Goal: Information Seeking & Learning: Learn about a topic

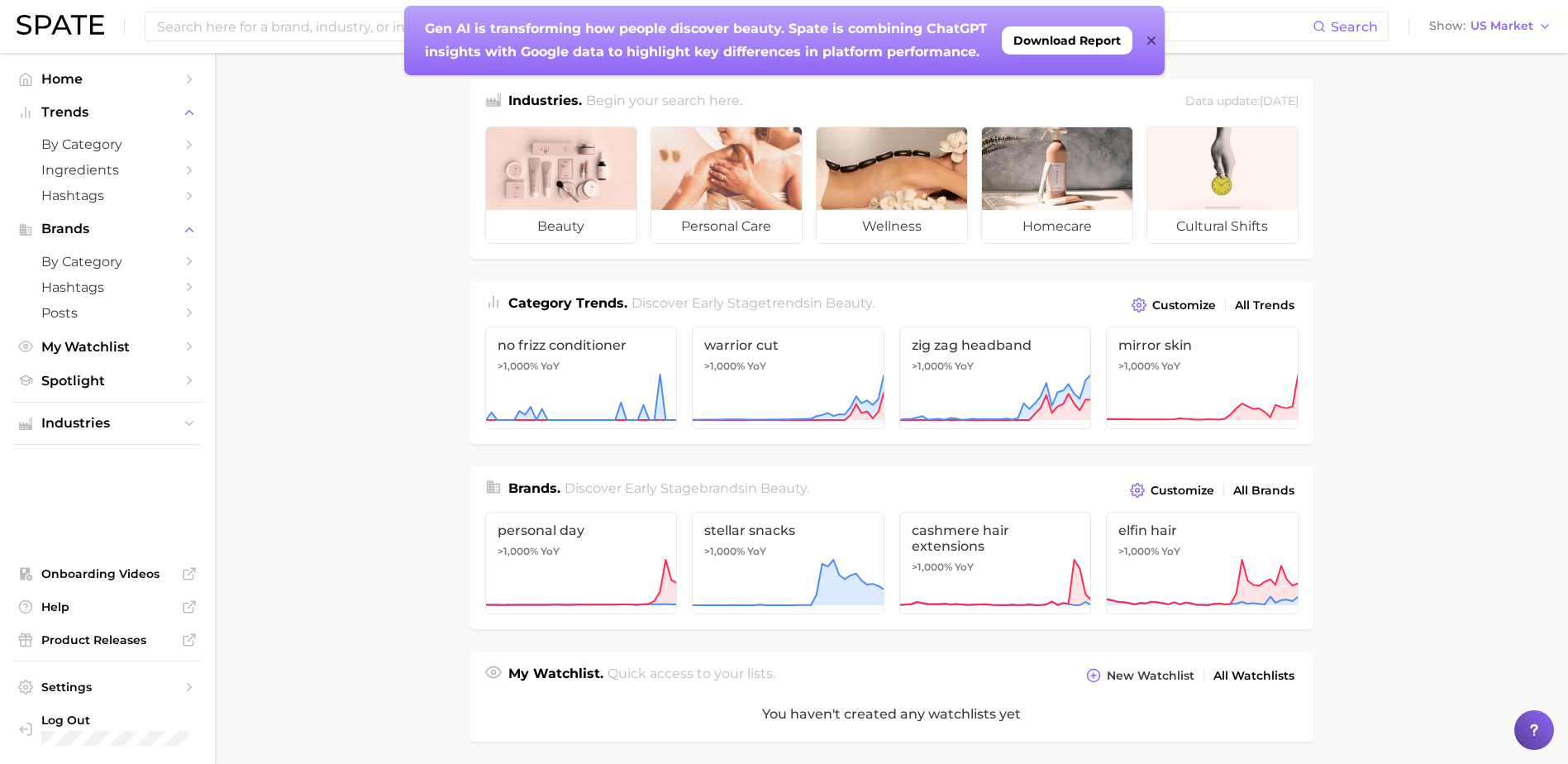
click at [1149, 40] on icon at bounding box center [1150, 40] width 8 height 13
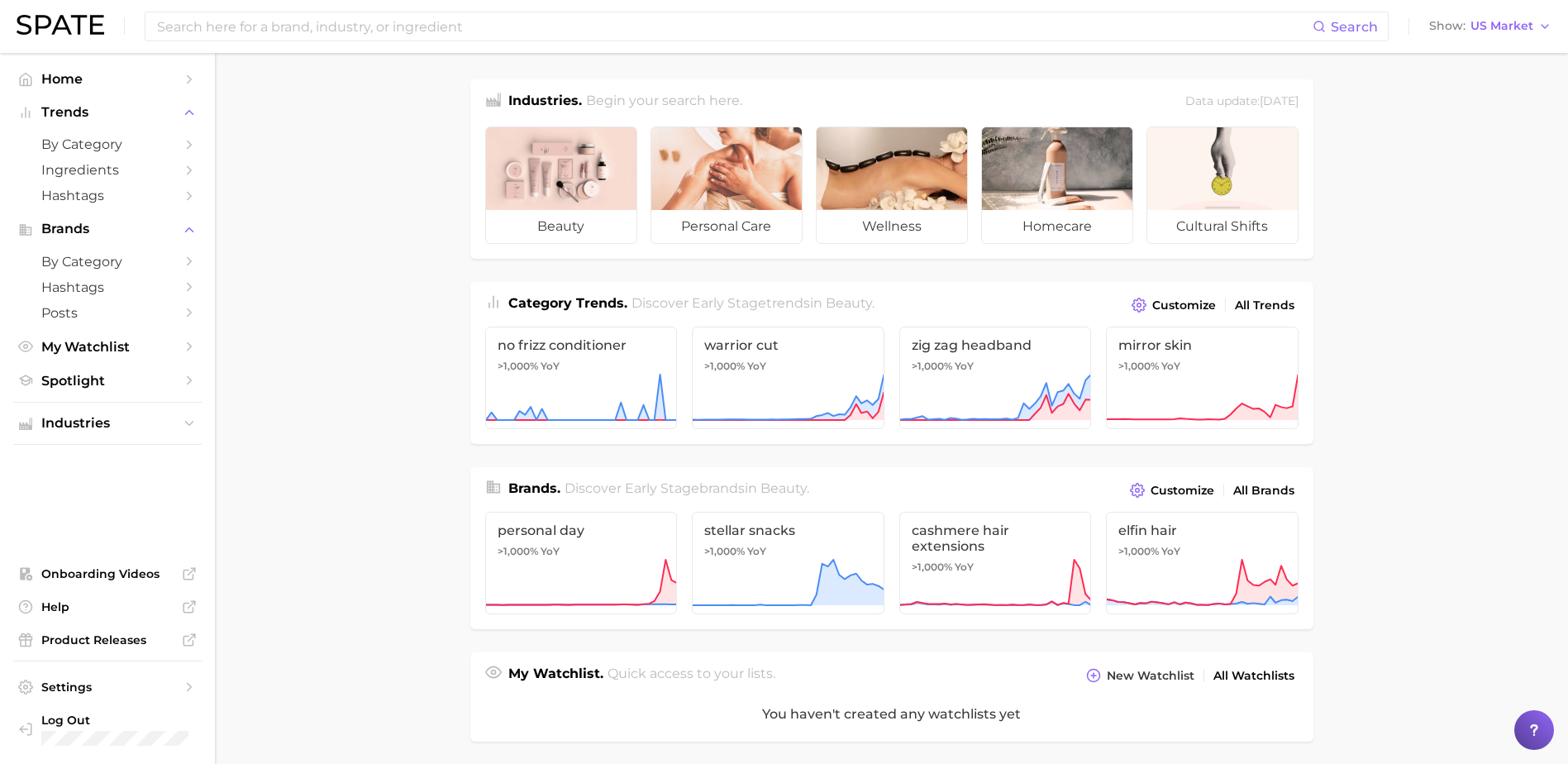
click at [424, 49] on div "Search Show US Market" at bounding box center [784, 26] width 1535 height 53
click at [399, 33] on input at bounding box center [734, 26] width 1157 height 28
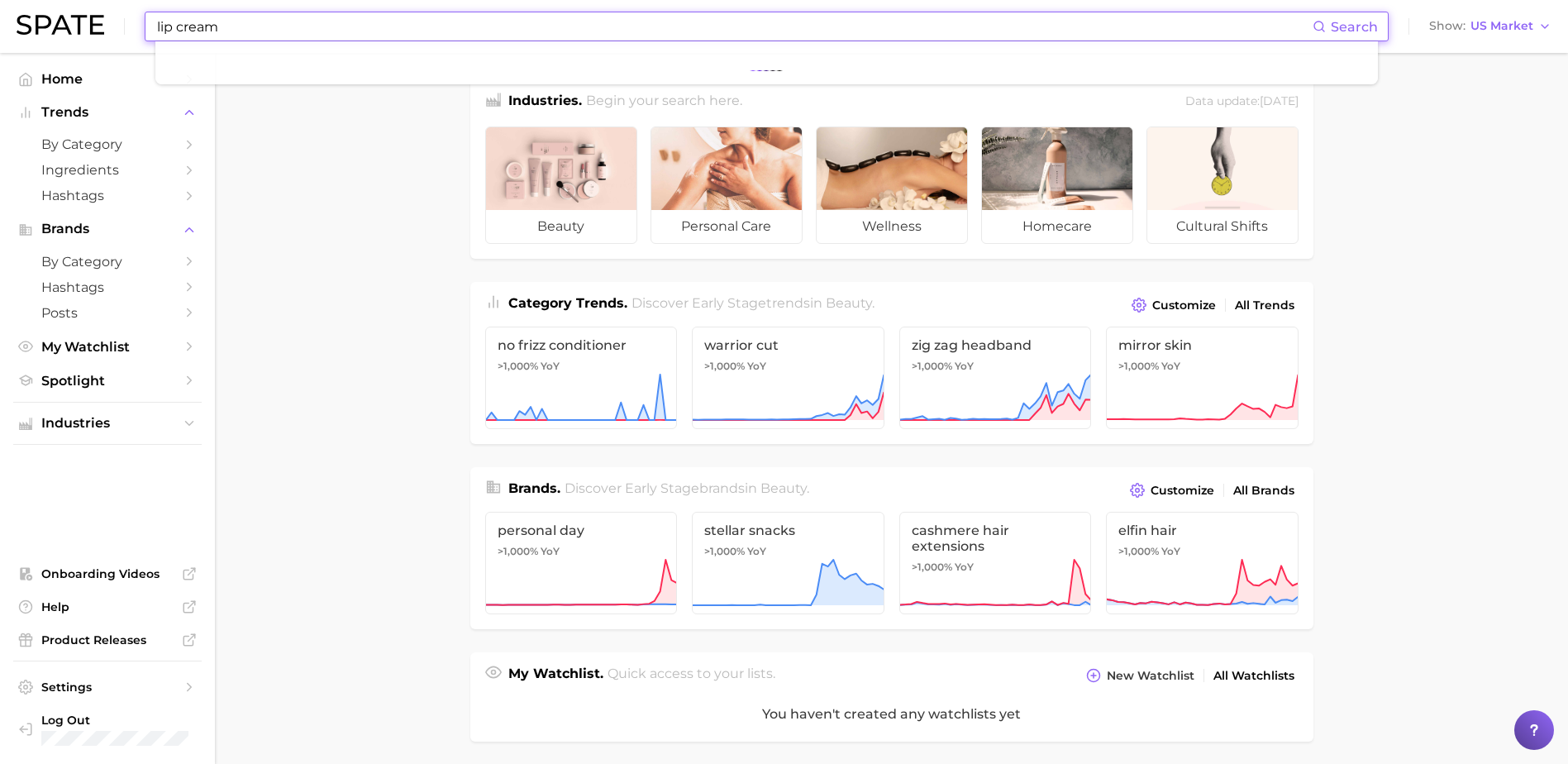
type input "lip cream"
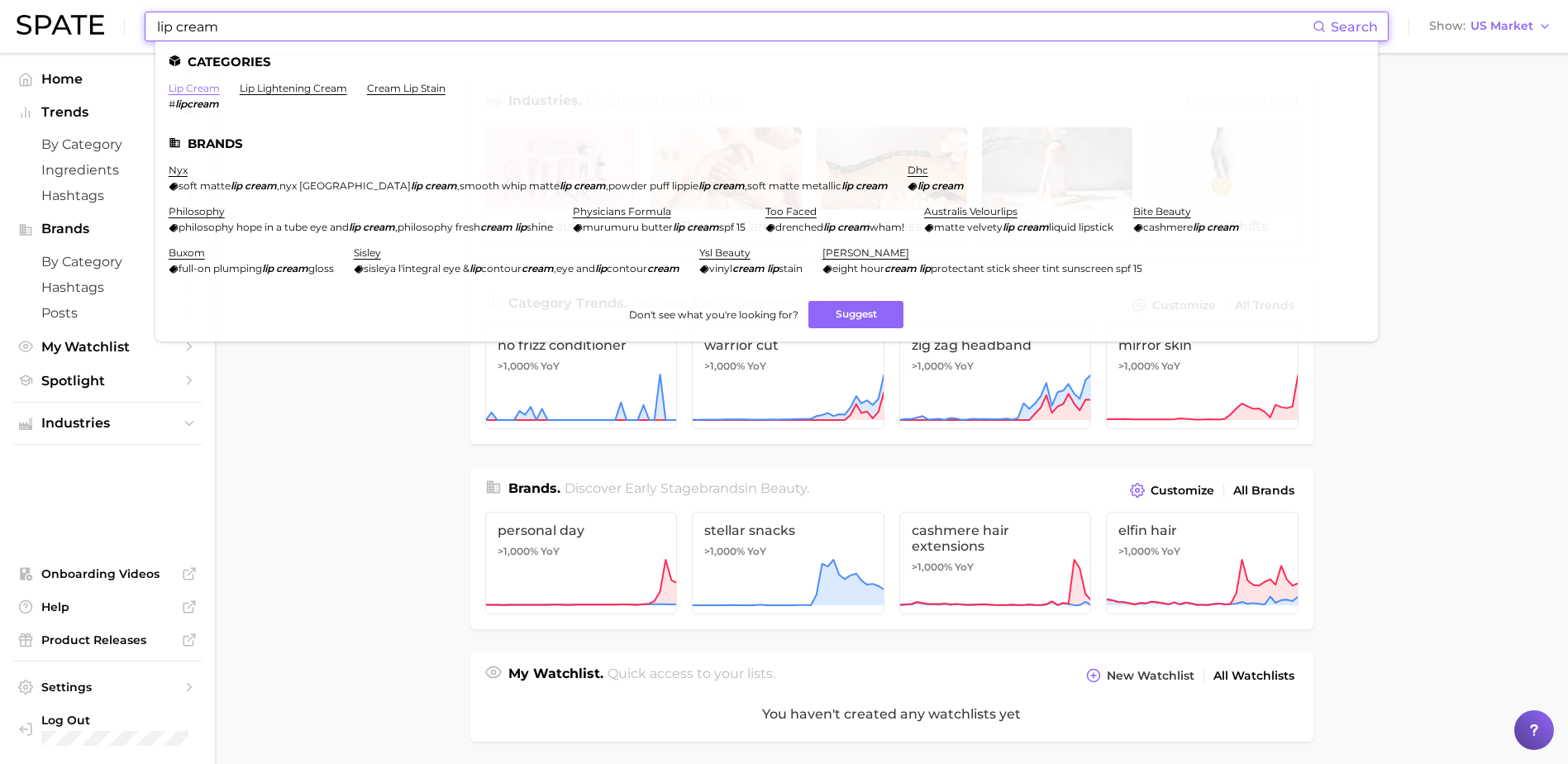
click at [189, 92] on link "lip cream" at bounding box center [194, 87] width 52 height 12
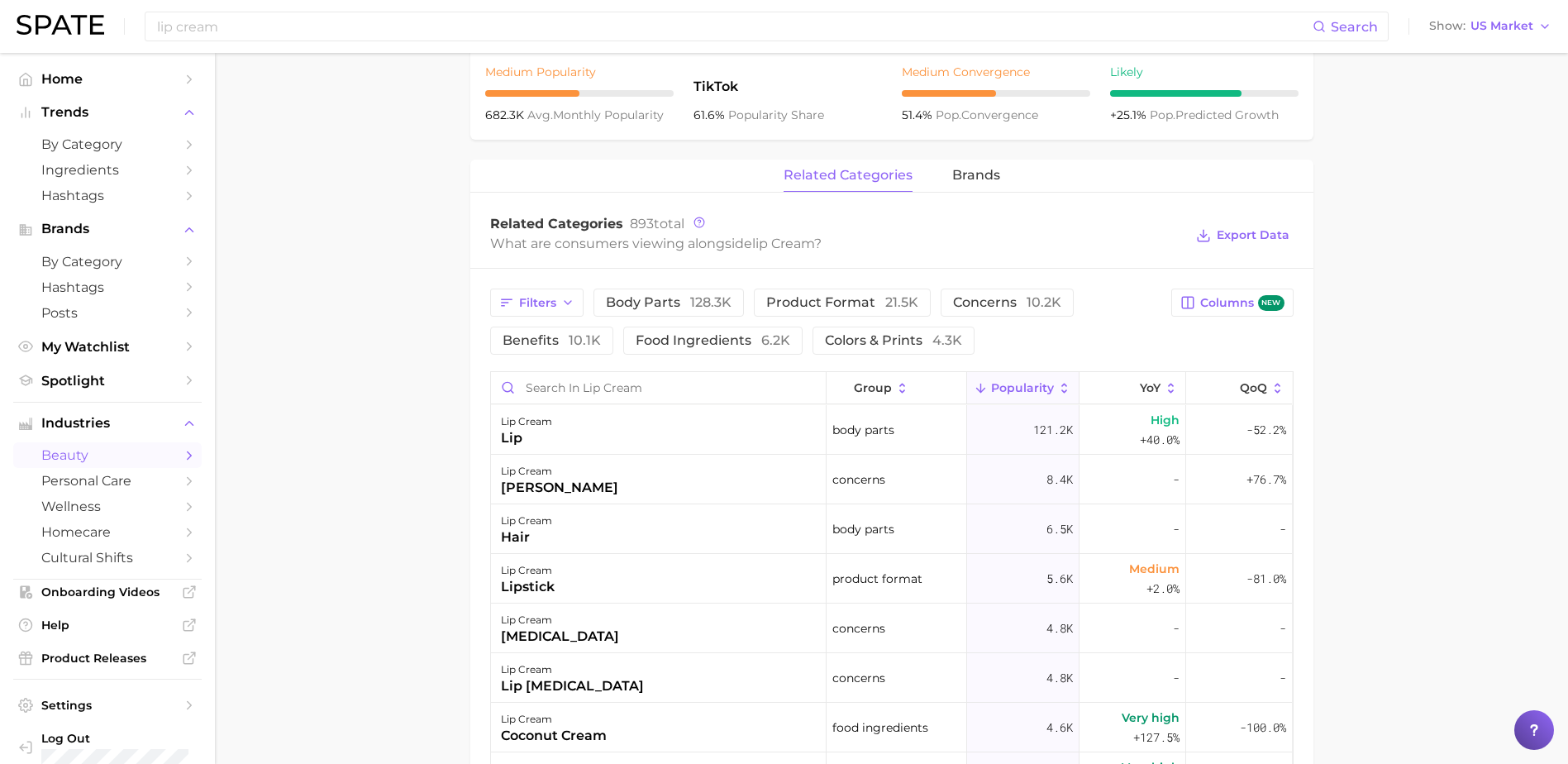
scroll to position [248, 0]
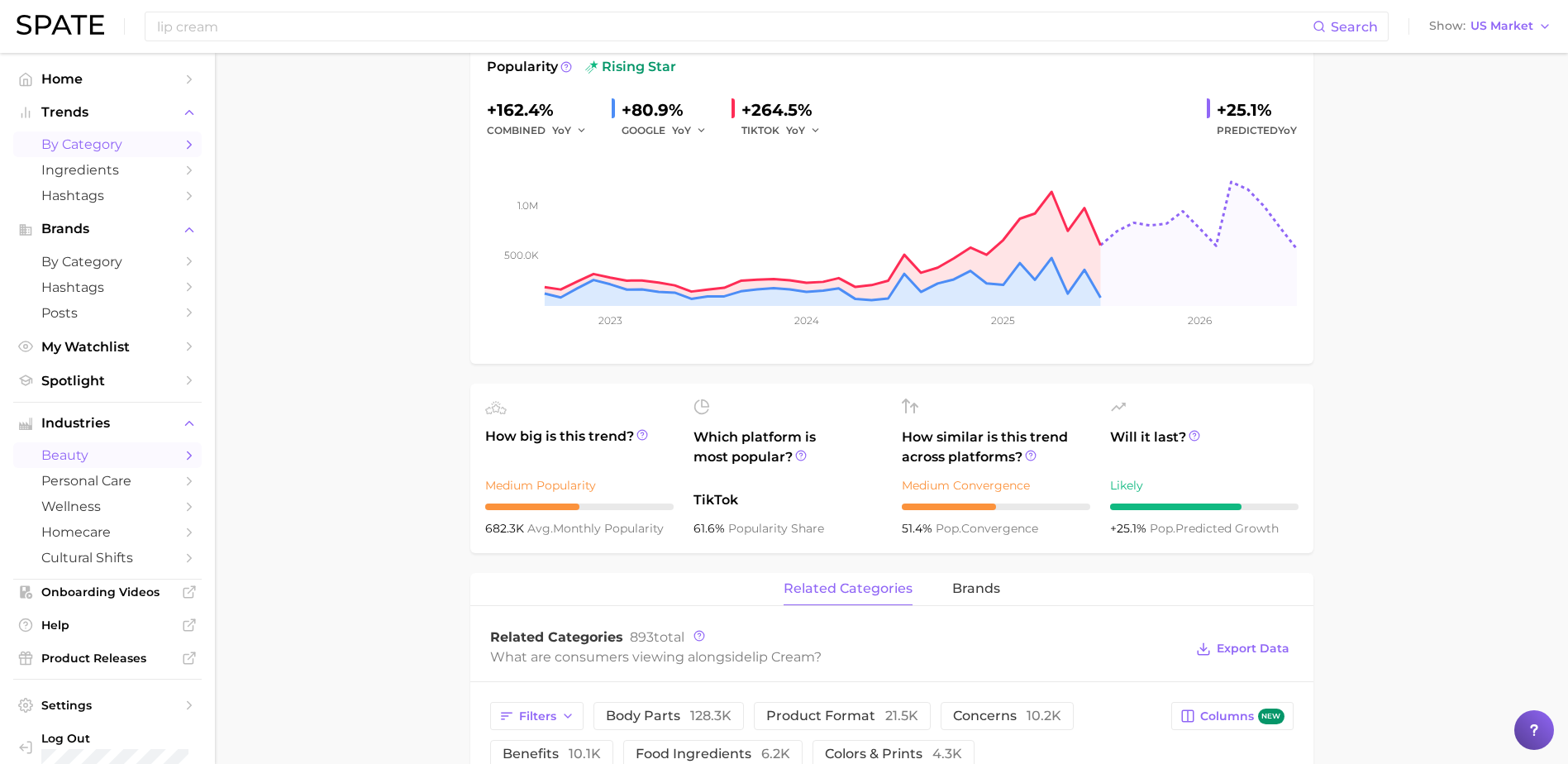
click at [99, 143] on span "by Category" at bounding box center [107, 144] width 132 height 16
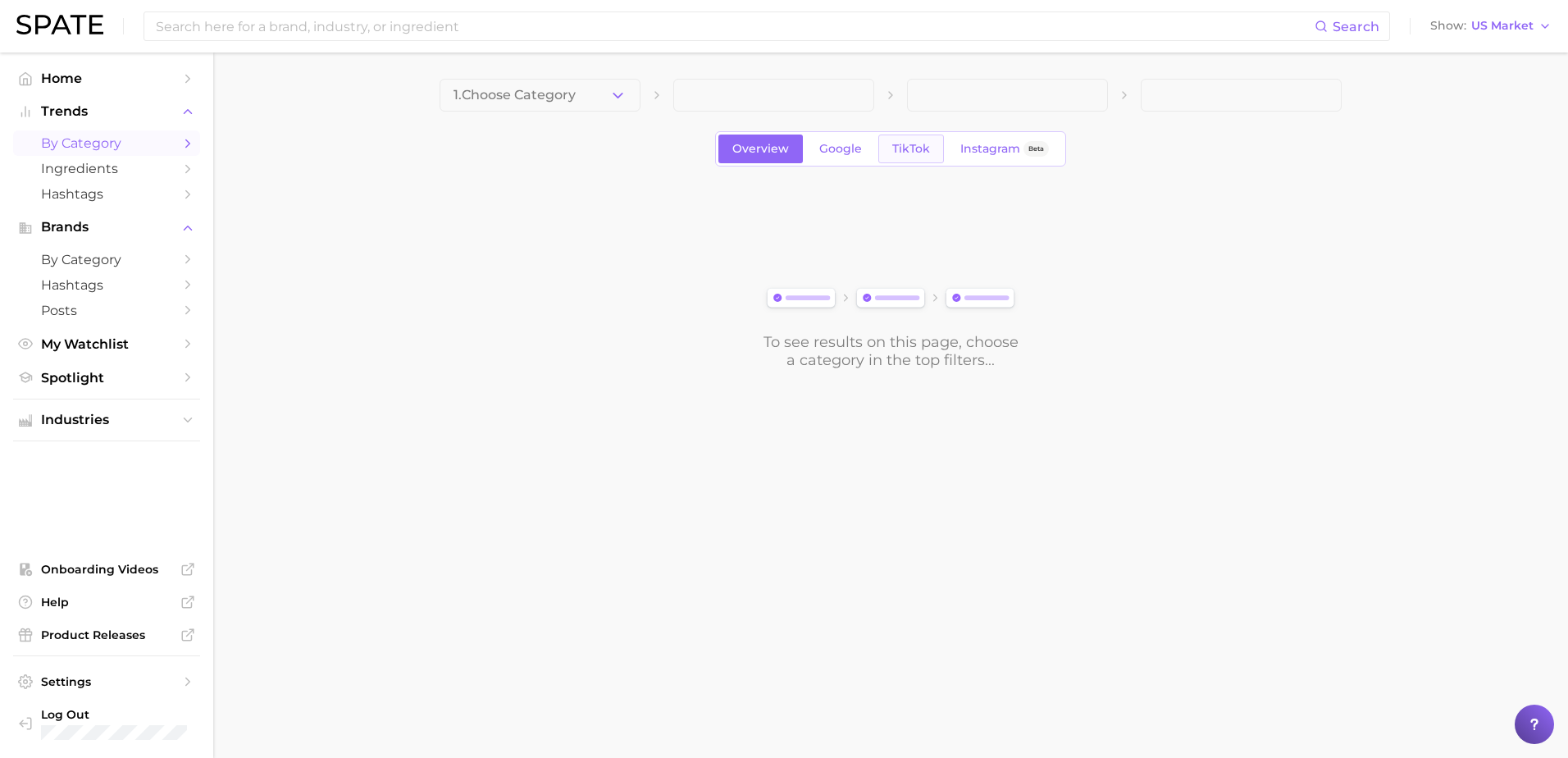
click at [901, 156] on link "TikTok" at bounding box center [911, 148] width 65 height 29
click at [990, 155] on span "Instagram" at bounding box center [990, 148] width 60 height 14
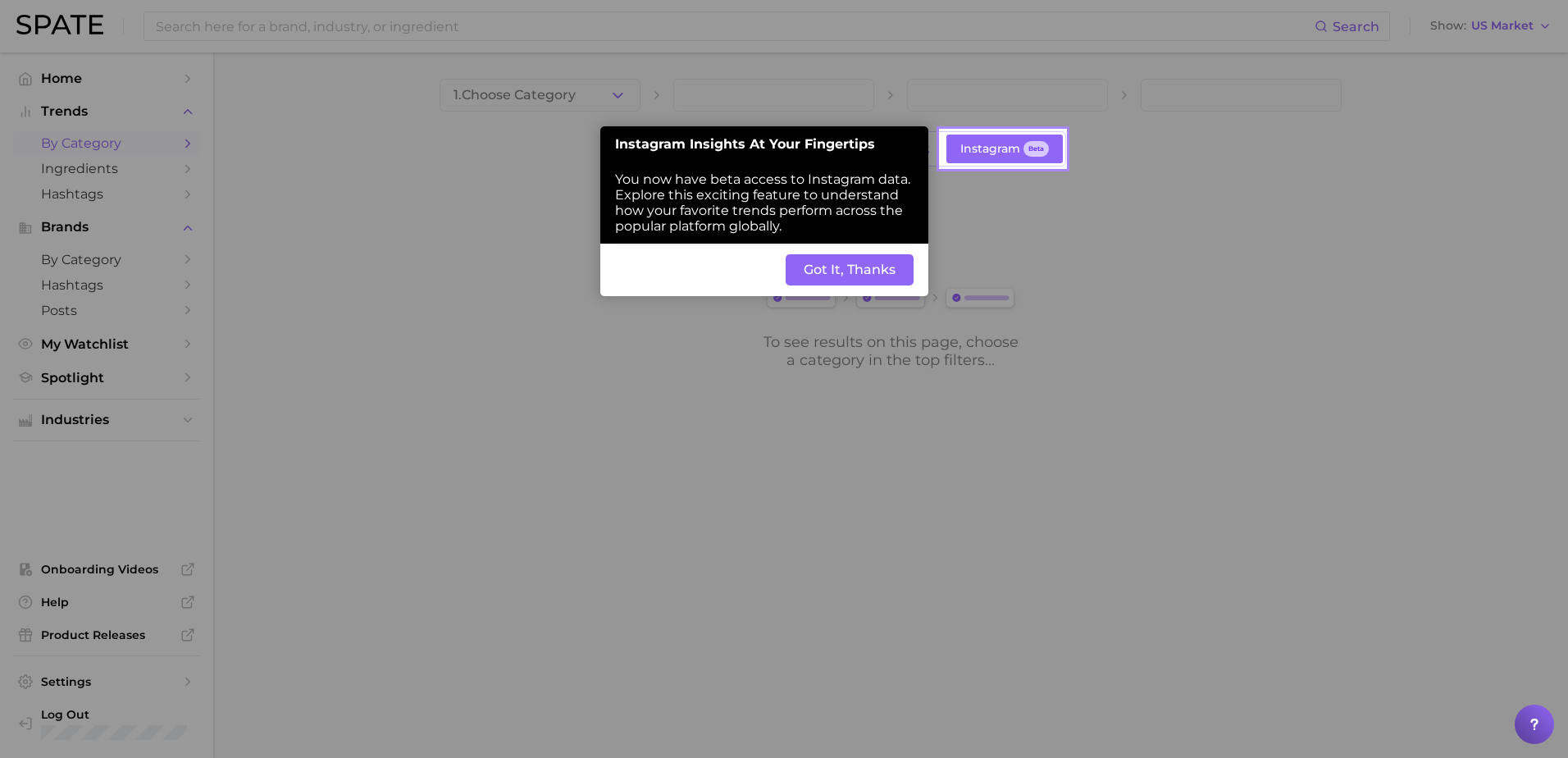
click at [858, 269] on button "Got It, Thanks" at bounding box center [849, 269] width 128 height 31
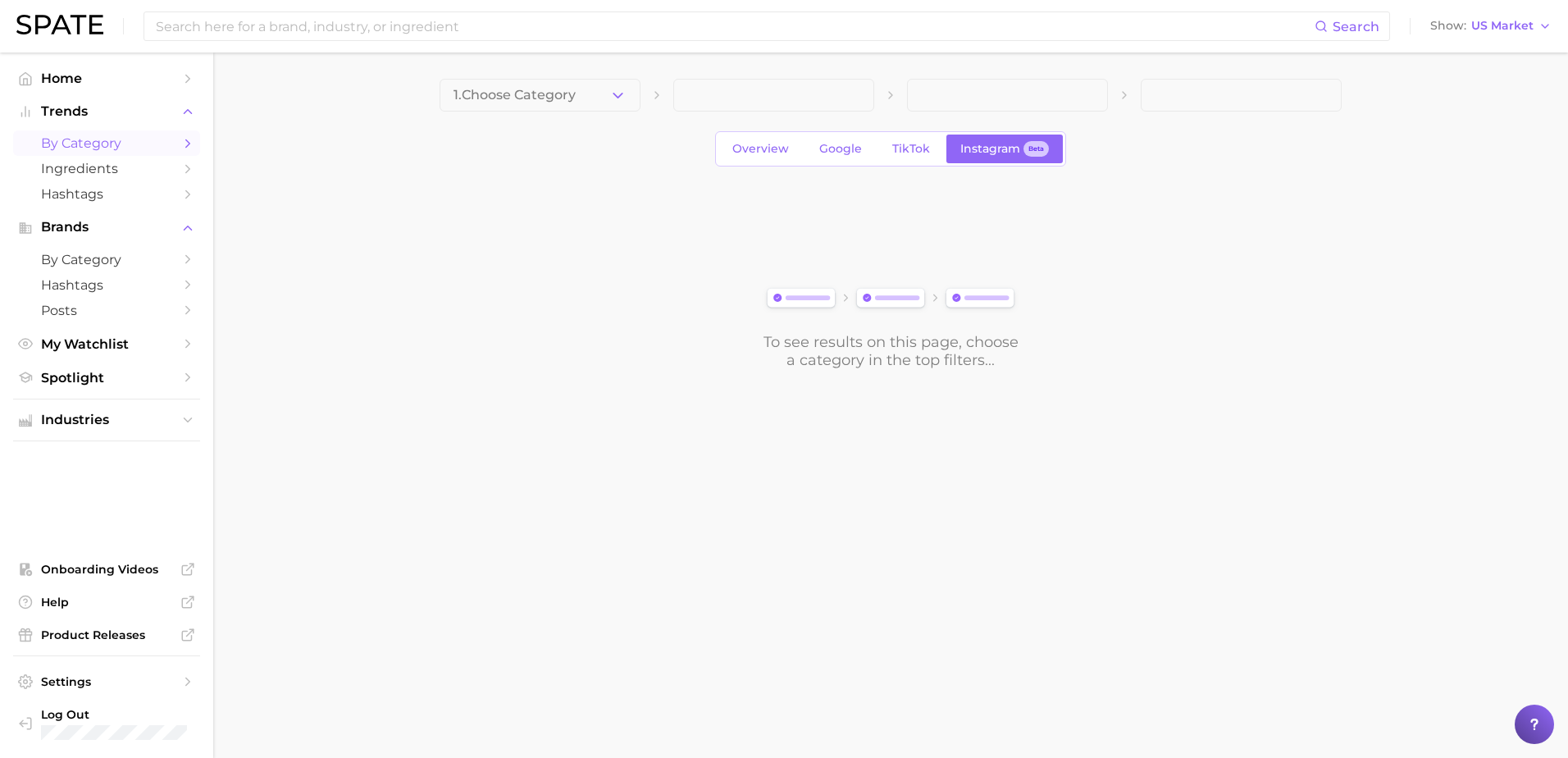
click at [590, 93] on button "1. Choose Category" at bounding box center [540, 95] width 201 height 33
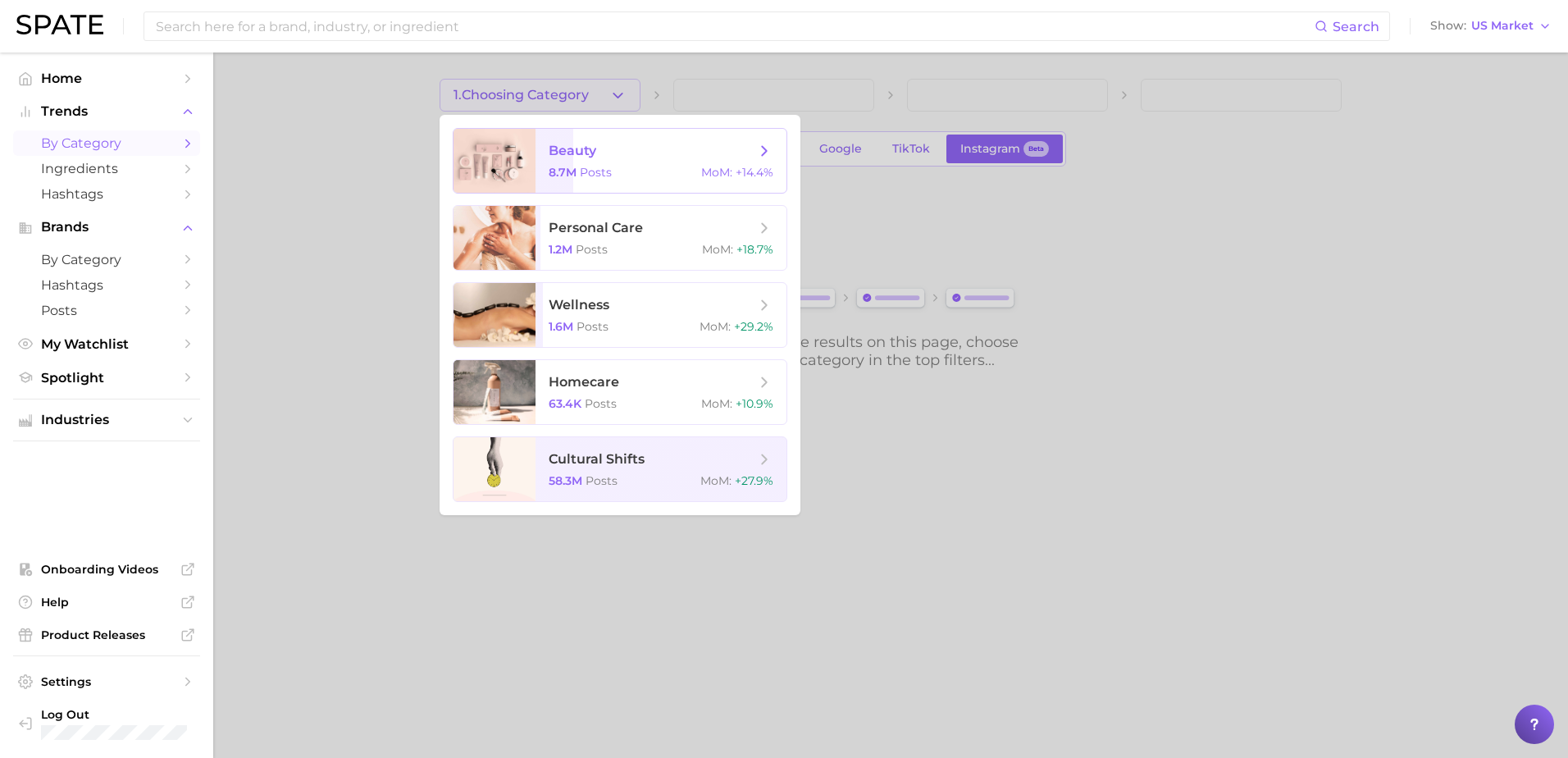
click at [624, 156] on span "beauty" at bounding box center [652, 150] width 207 height 18
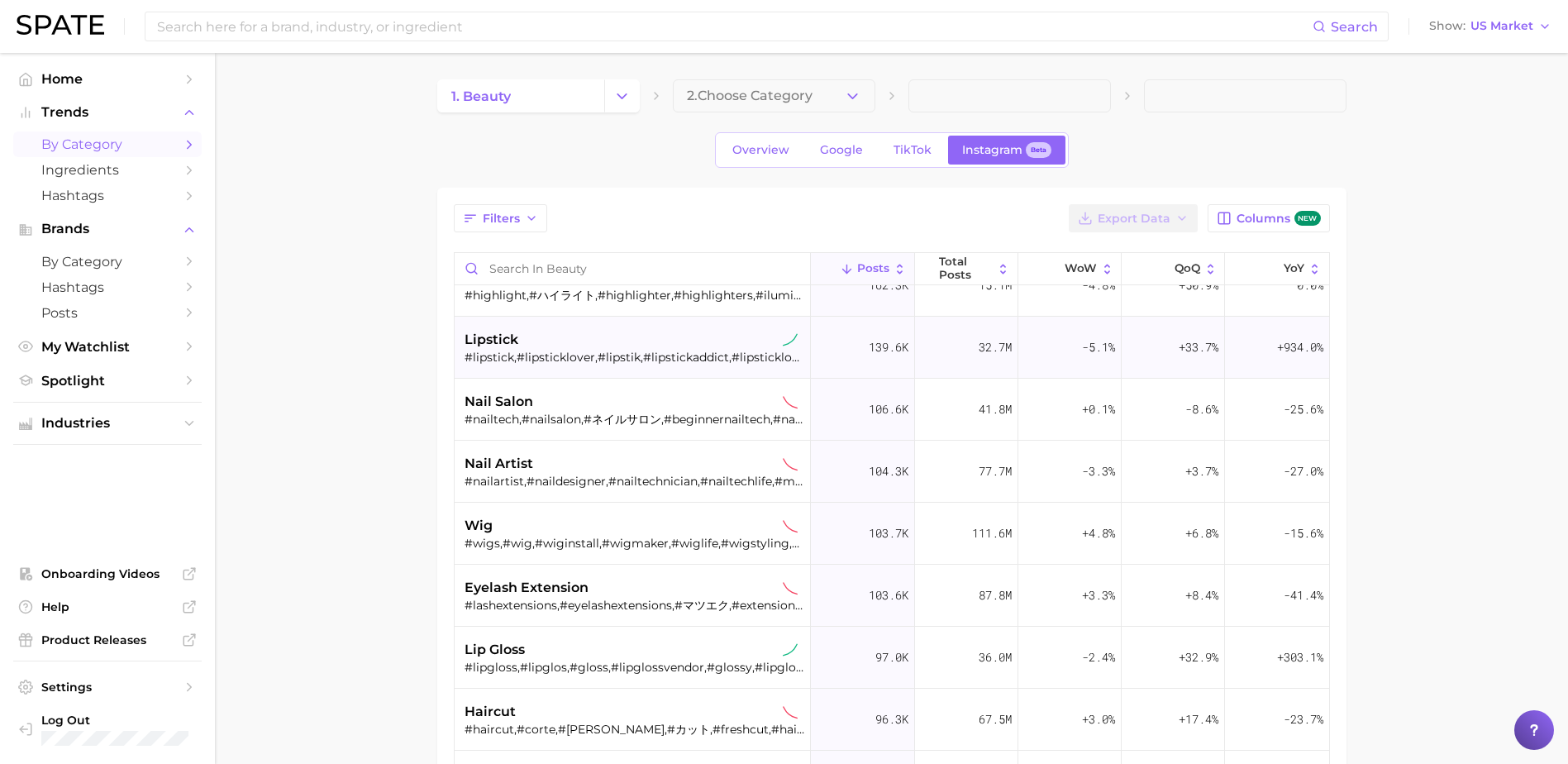
scroll to position [413, 0]
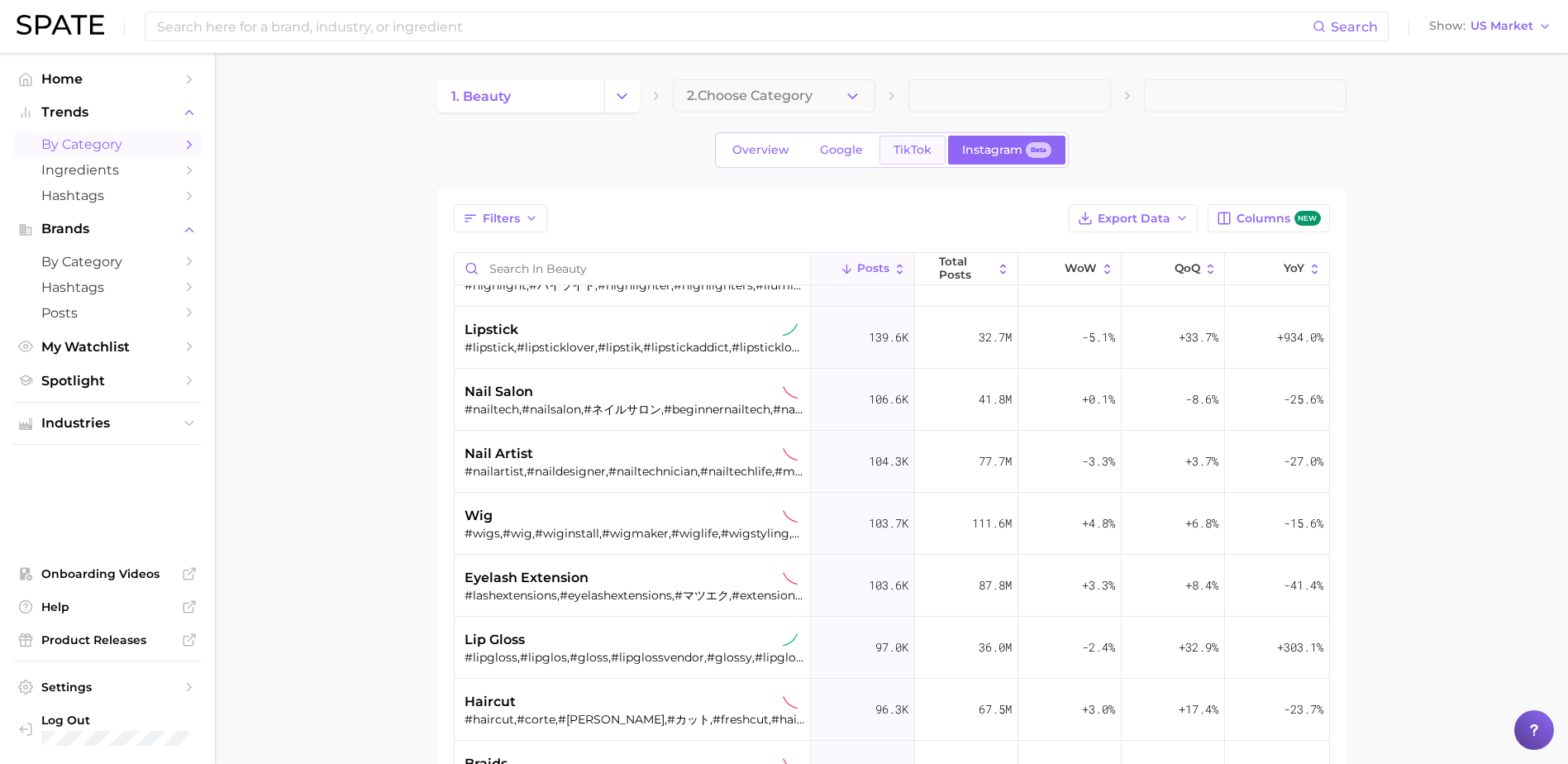
click at [912, 155] on span "TikTok" at bounding box center [912, 149] width 38 height 14
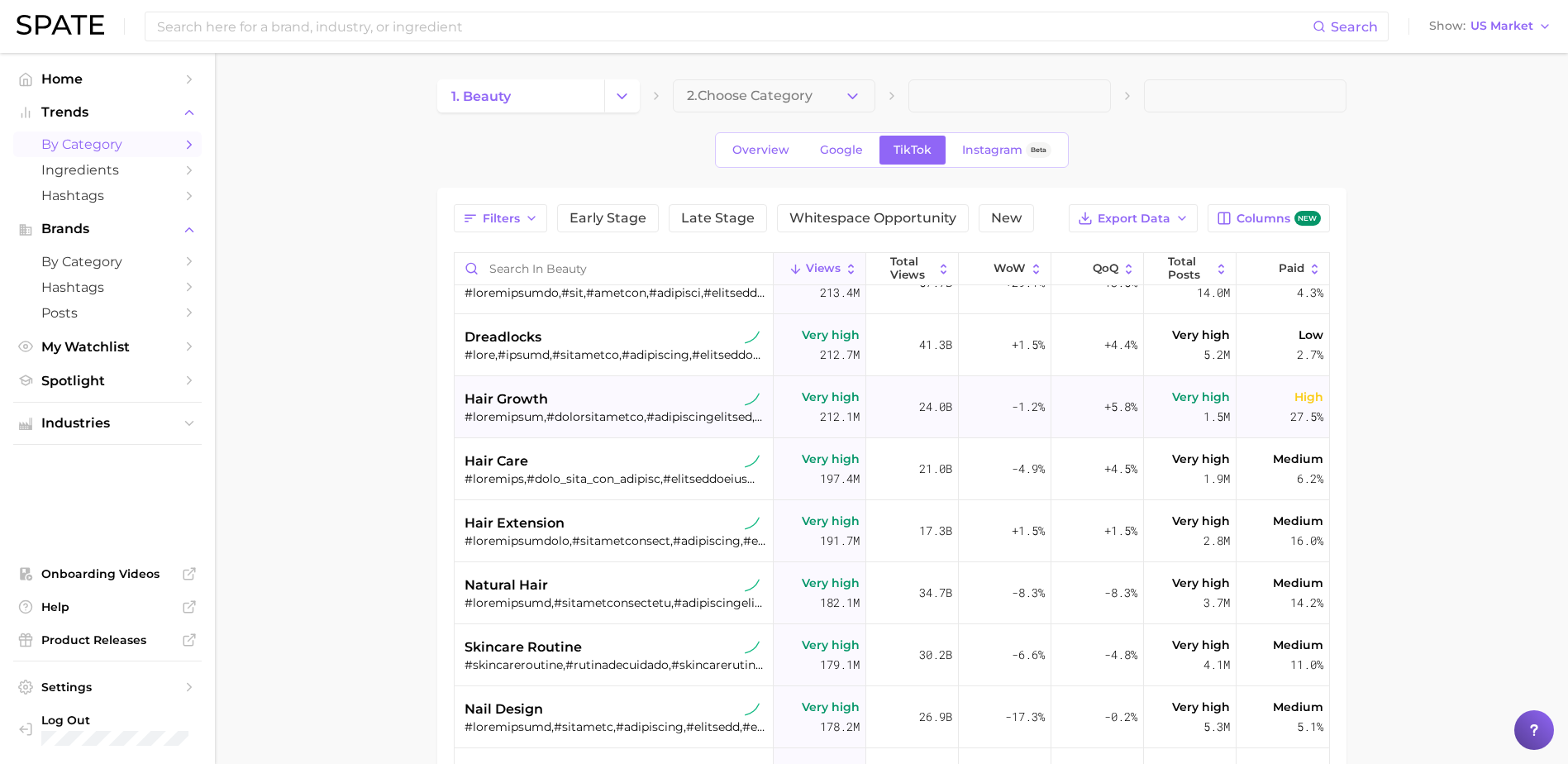
scroll to position [909, 0]
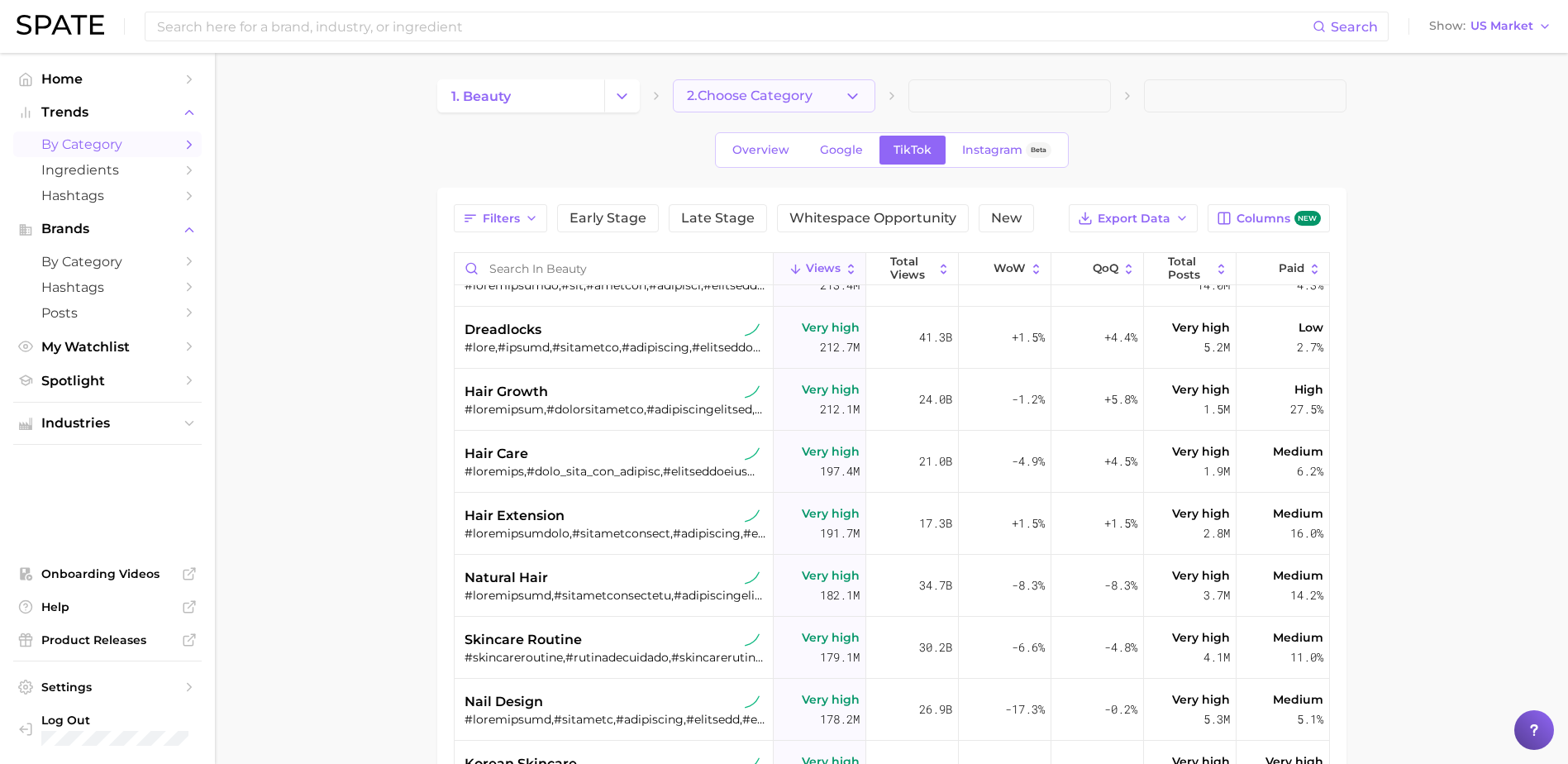
click at [760, 94] on span "2. Choose Category" at bounding box center [750, 96] width 126 height 15
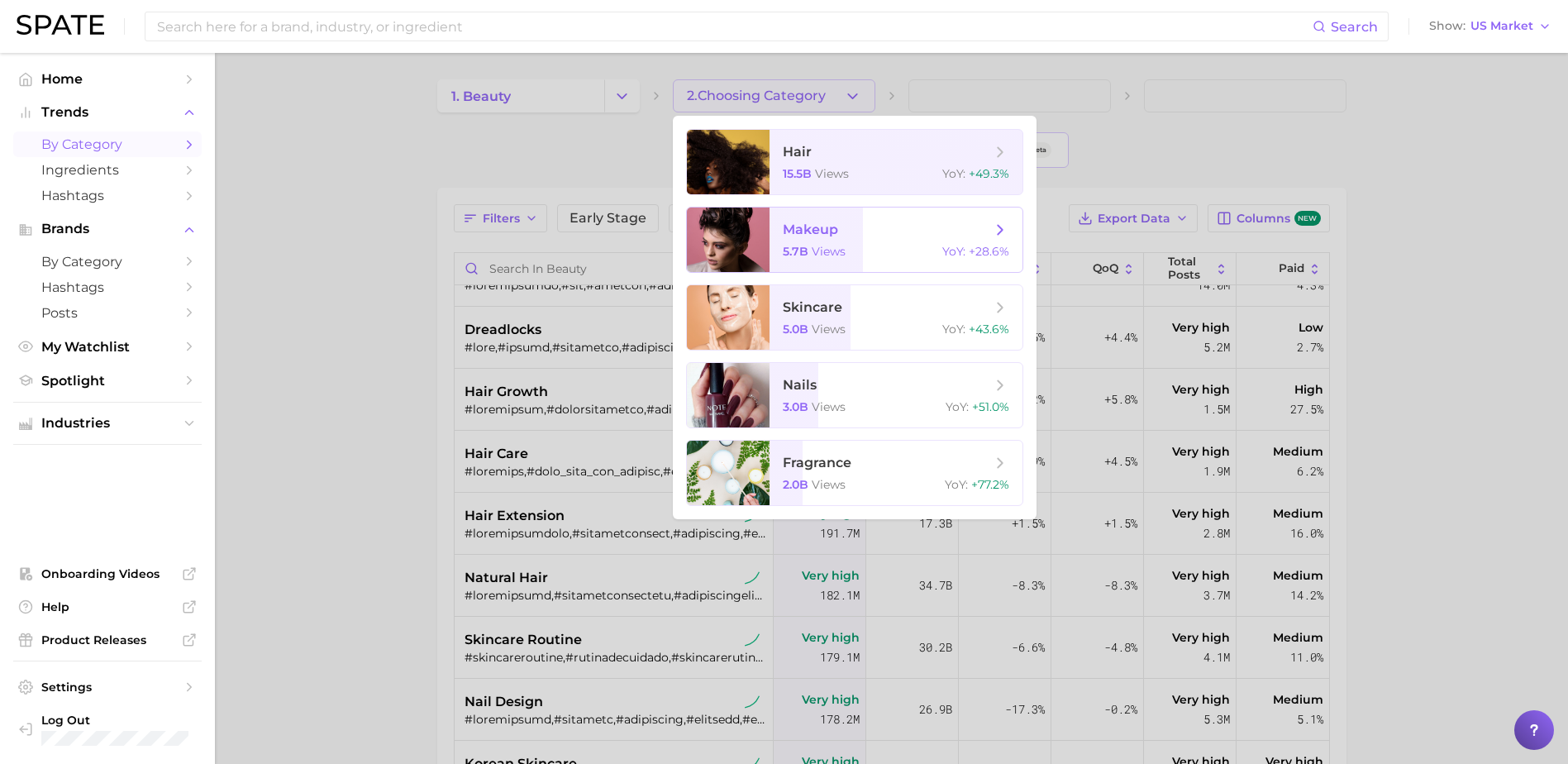
click at [875, 253] on div "5.7b views YoY : +28.6%" at bounding box center [895, 252] width 226 height 15
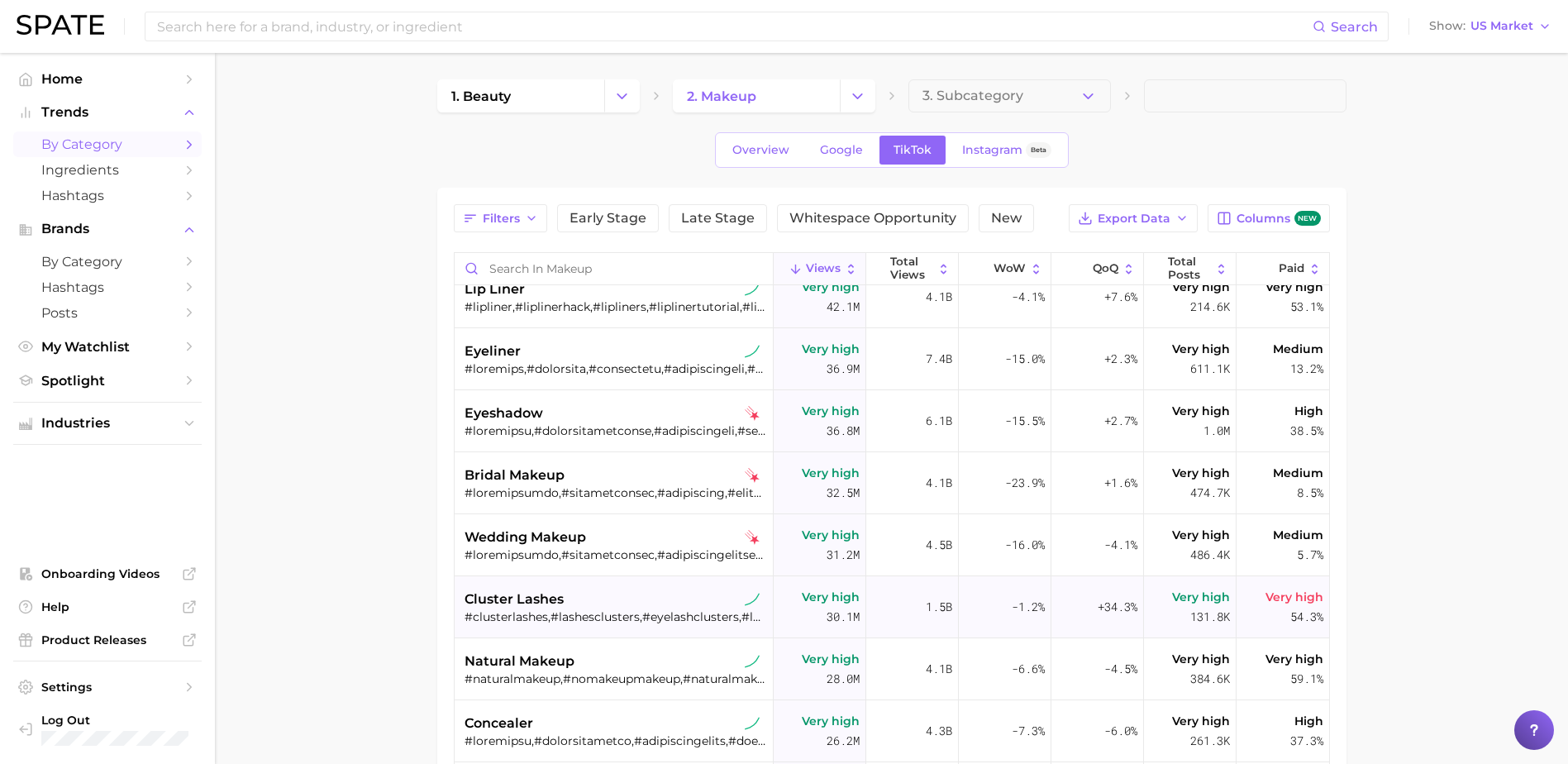
scroll to position [1075, 0]
click at [591, 267] on input "Search in makeup" at bounding box center [613, 268] width 318 height 31
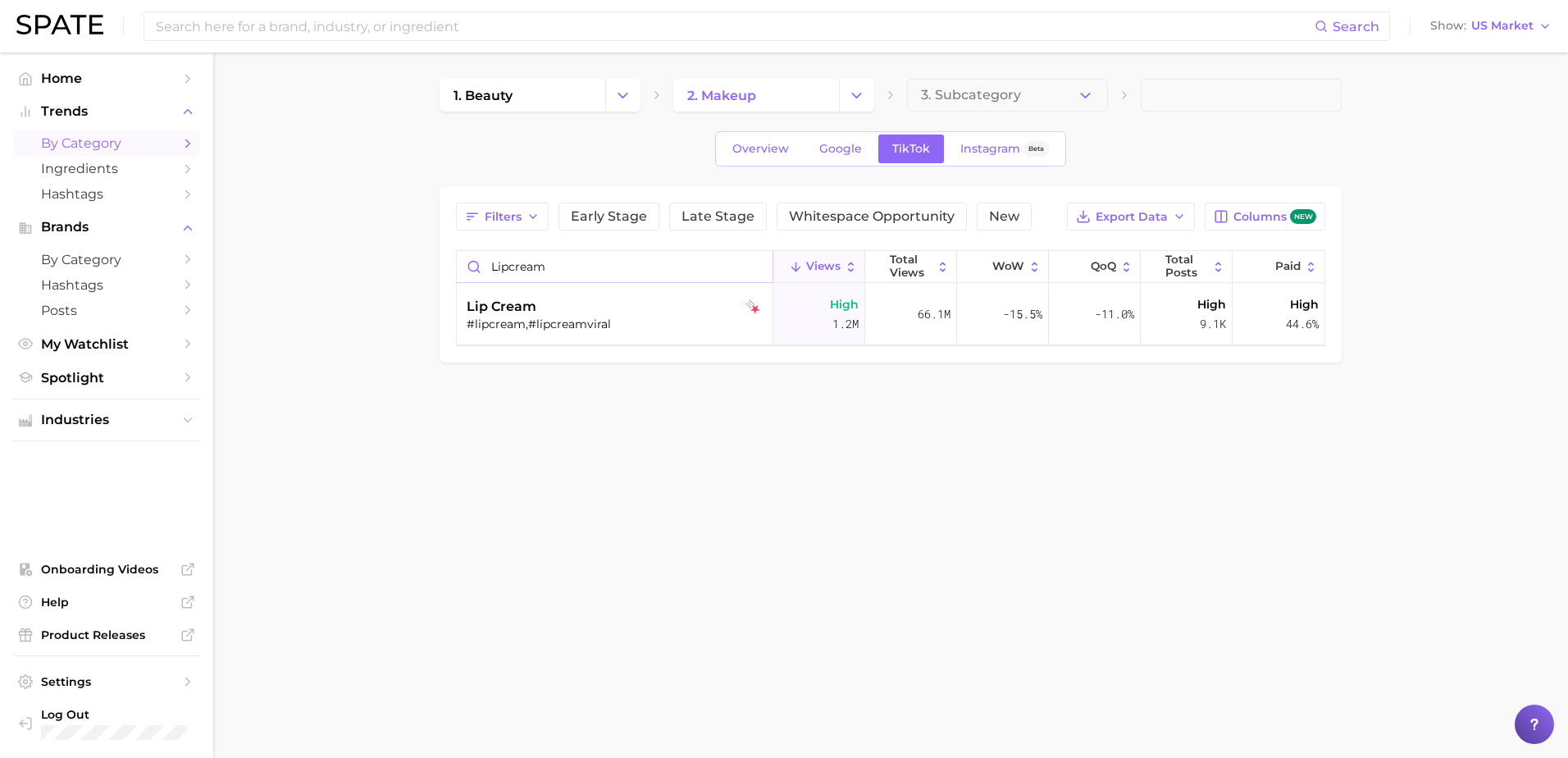
type input "lipcream"
click at [890, 526] on body "Search Show US Market Home Trends by Category Ingredients Hashtags Brands by Ca…" at bounding box center [784, 379] width 1568 height 758
click at [998, 148] on span "Instagram" at bounding box center [990, 148] width 60 height 14
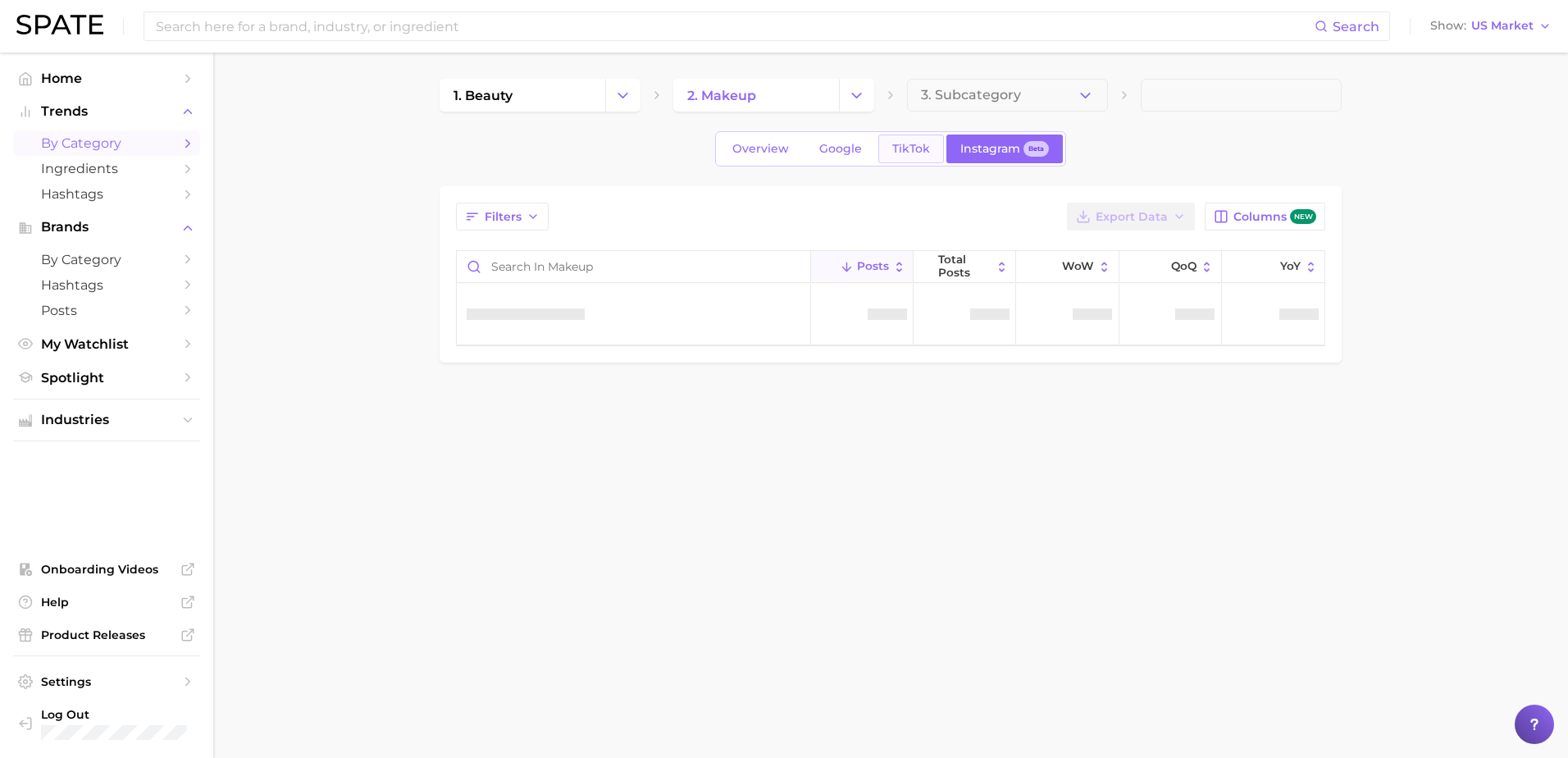
click at [915, 153] on span "TikTok" at bounding box center [911, 148] width 38 height 14
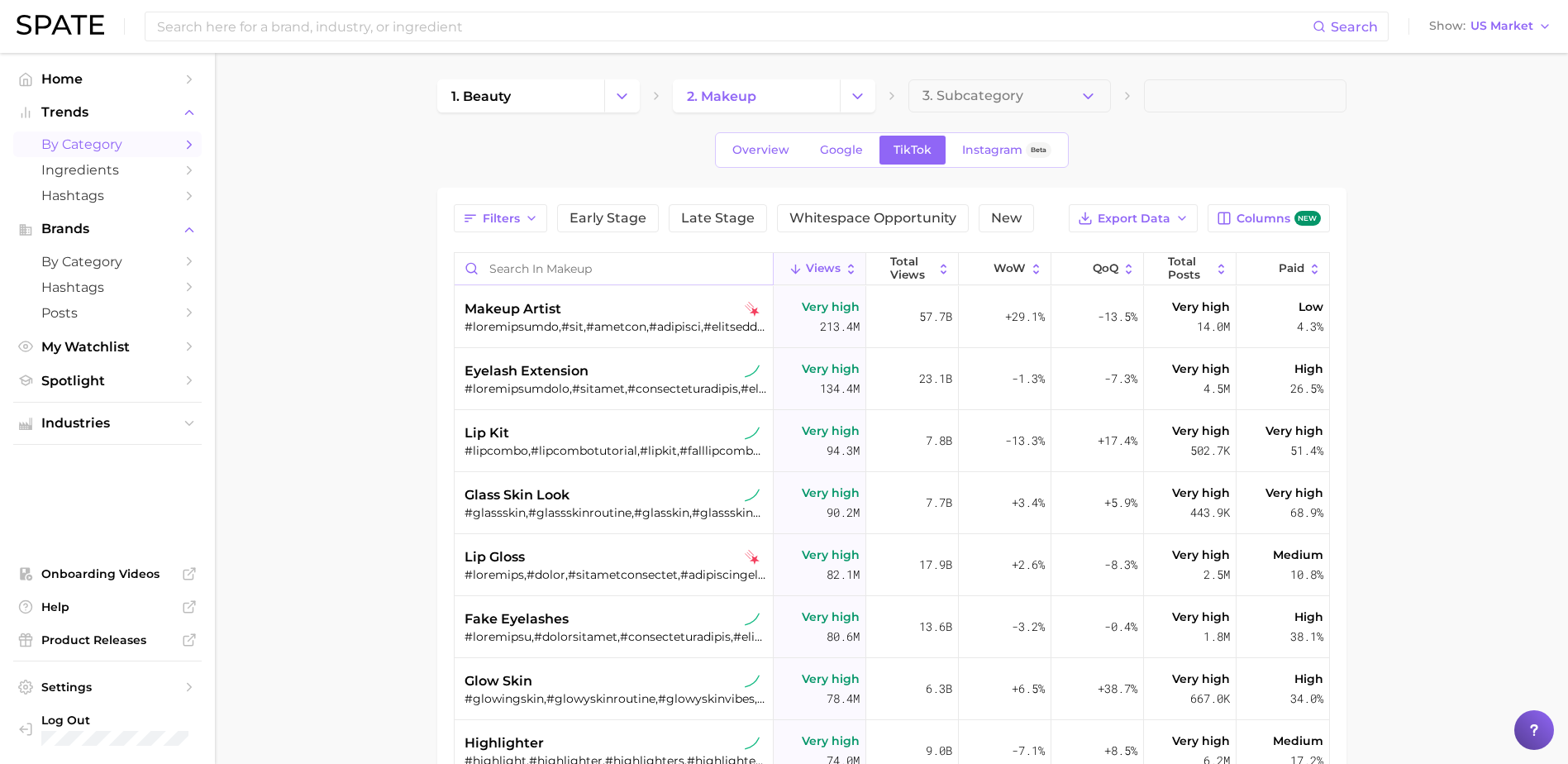
click at [637, 261] on input "Search in makeup" at bounding box center [613, 268] width 318 height 31
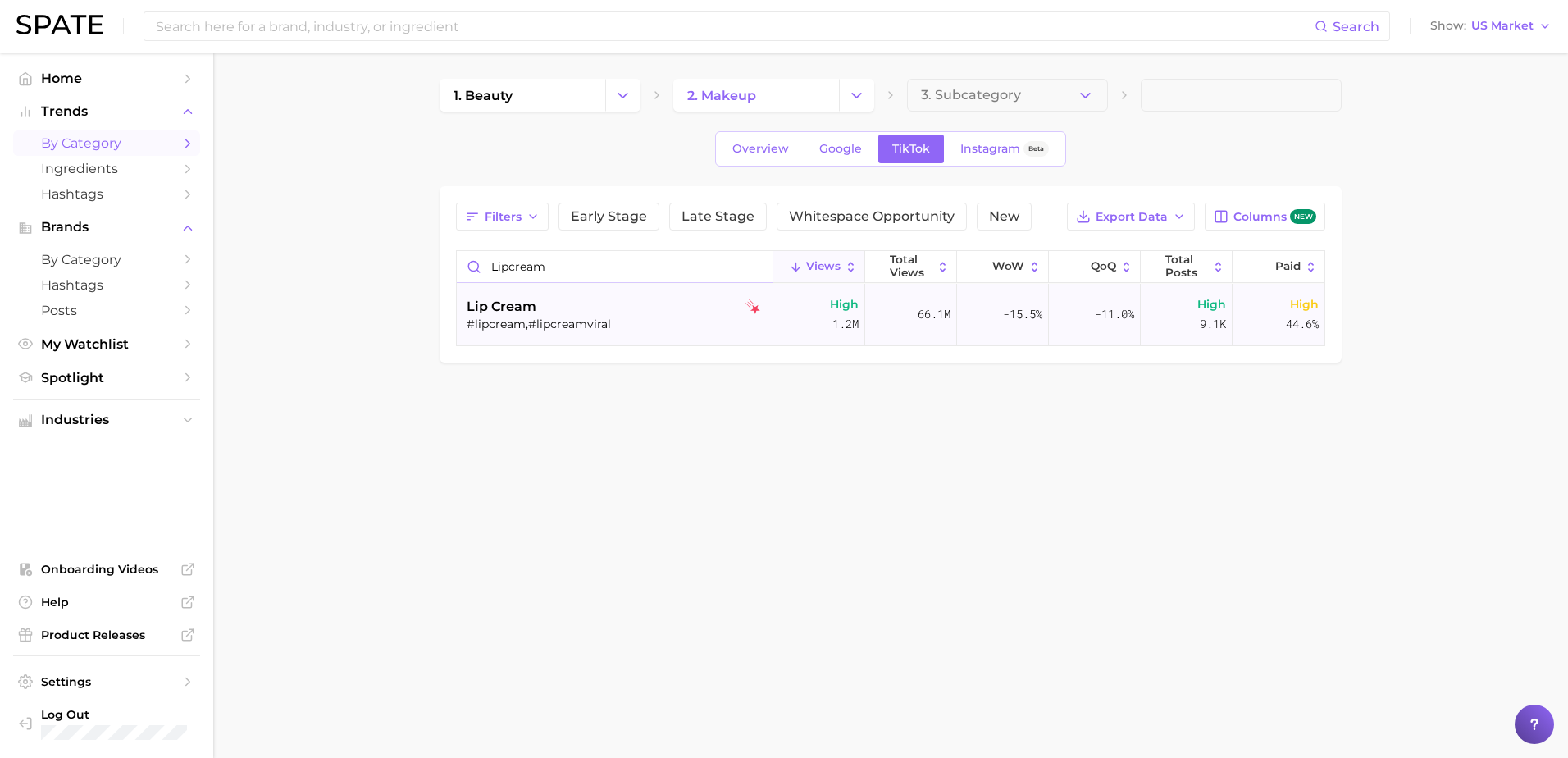
type input "lipcream"
click at [664, 333] on div "lip cream #lipcream,#lipcreamviral" at bounding box center [616, 315] width 300 height 61
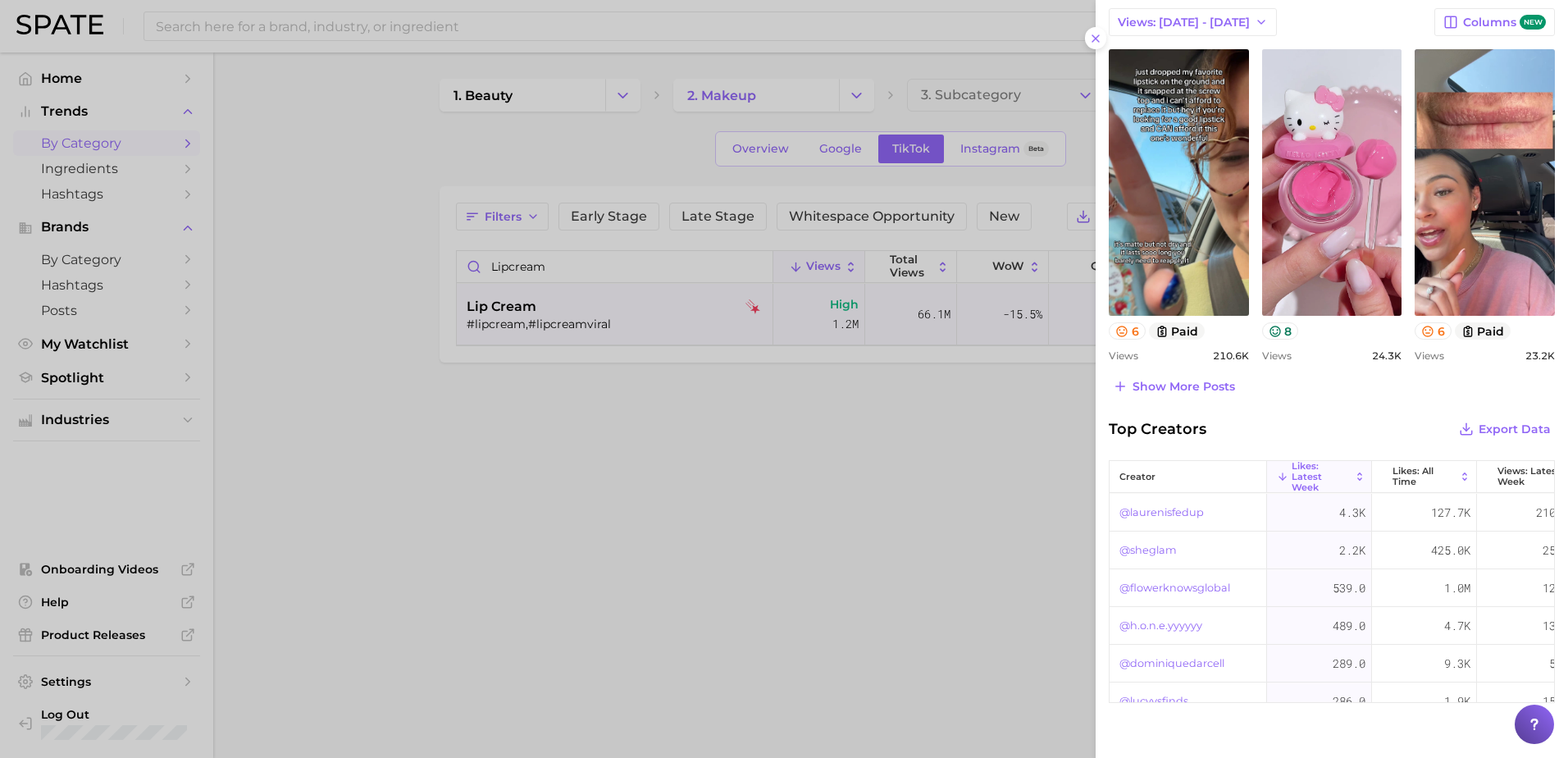
scroll to position [492, 0]
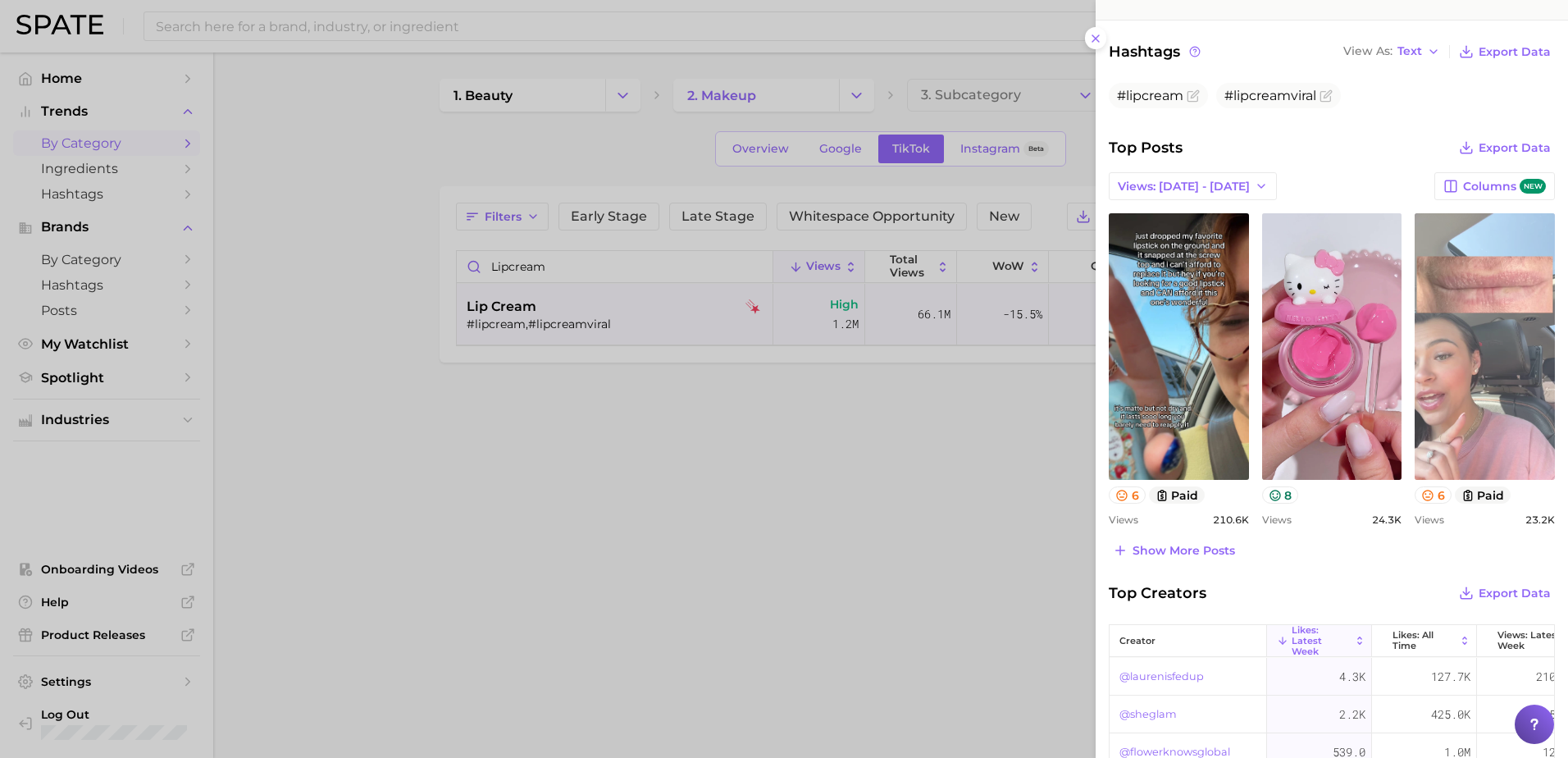
click at [1516, 397] on link "view post on TikTok" at bounding box center [1484, 346] width 141 height 266
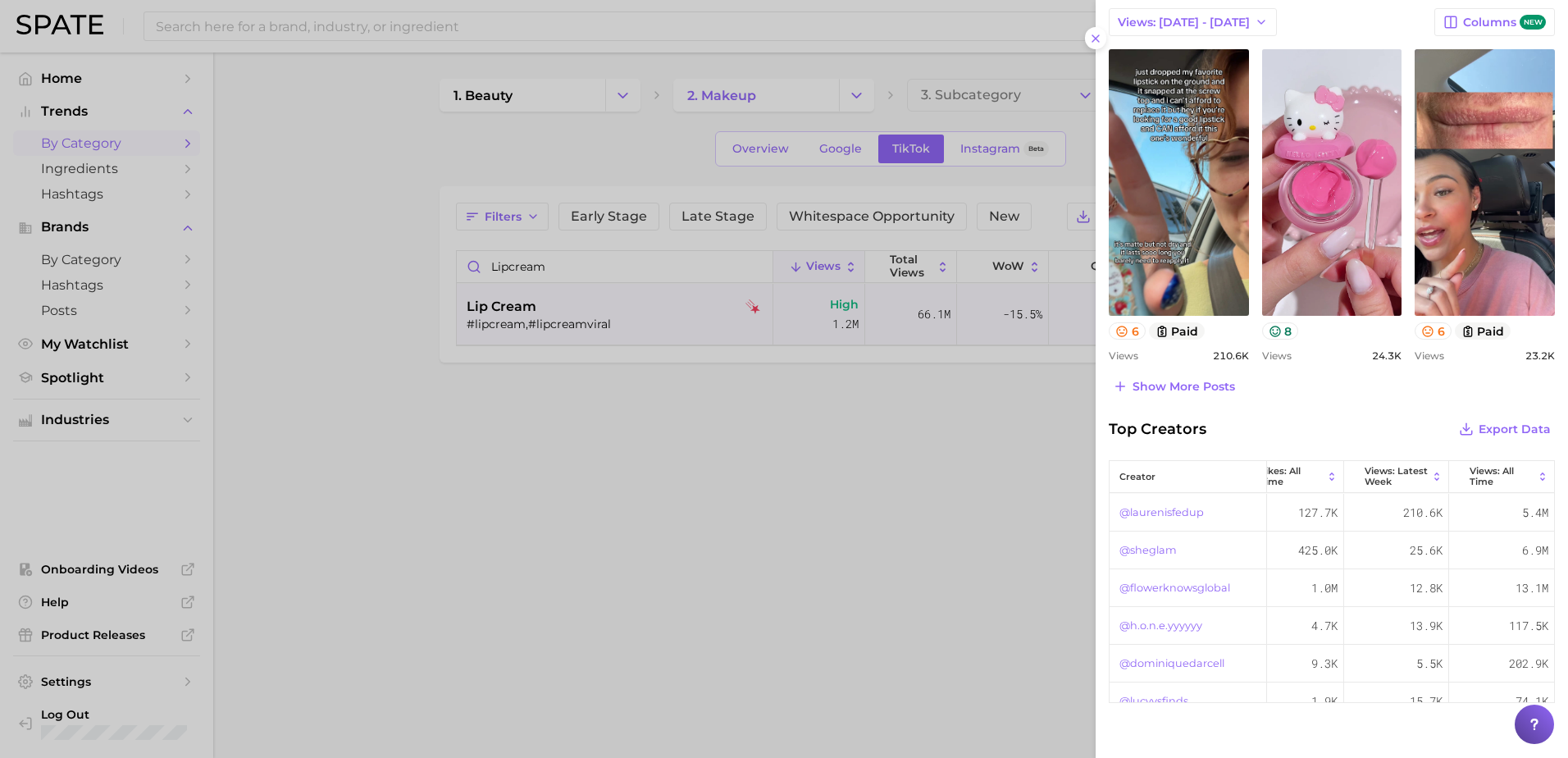
scroll to position [0, 0]
click at [1203, 386] on span "Show more posts" at bounding box center [1183, 386] width 102 height 14
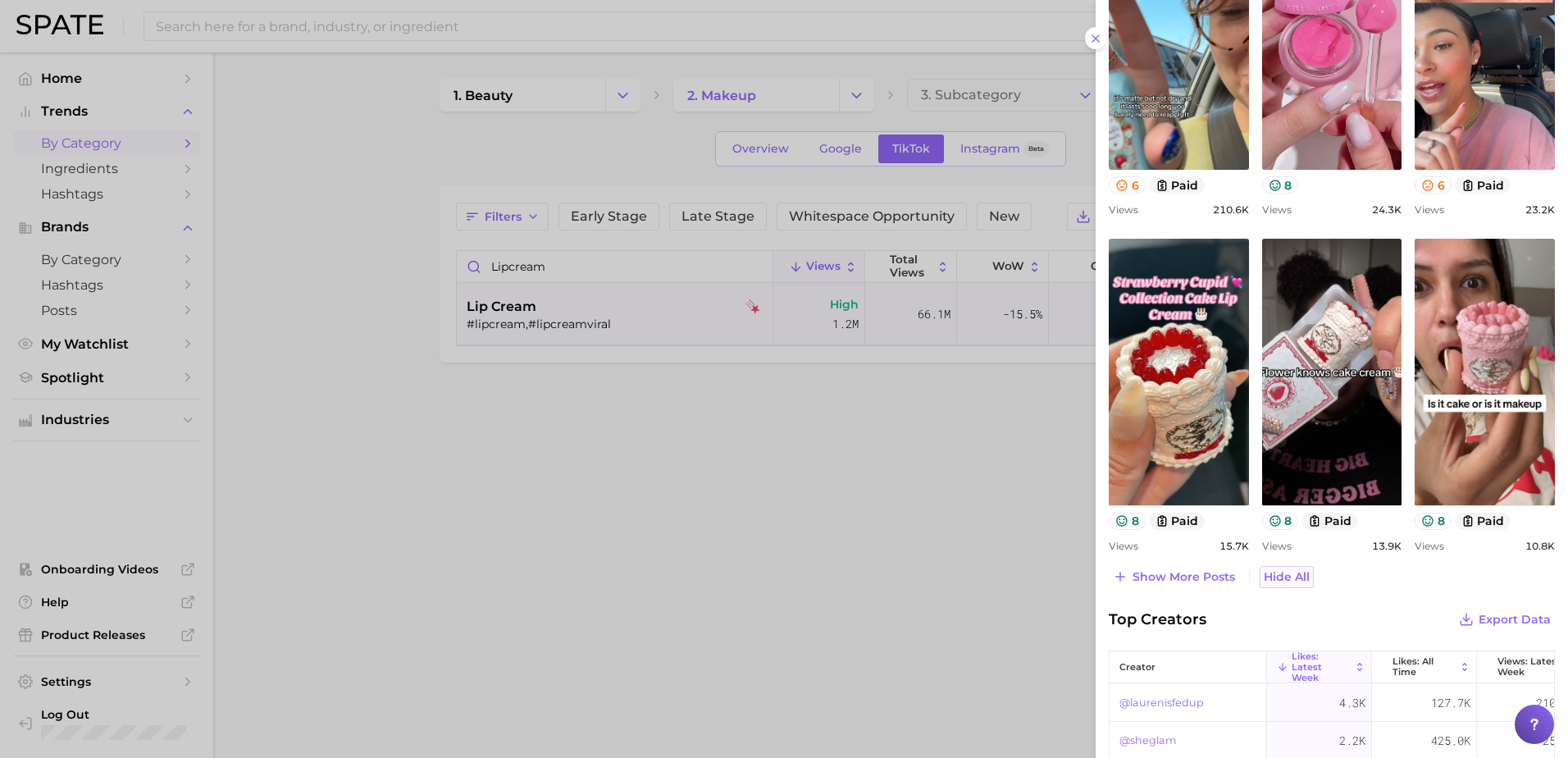
scroll to position [820, 0]
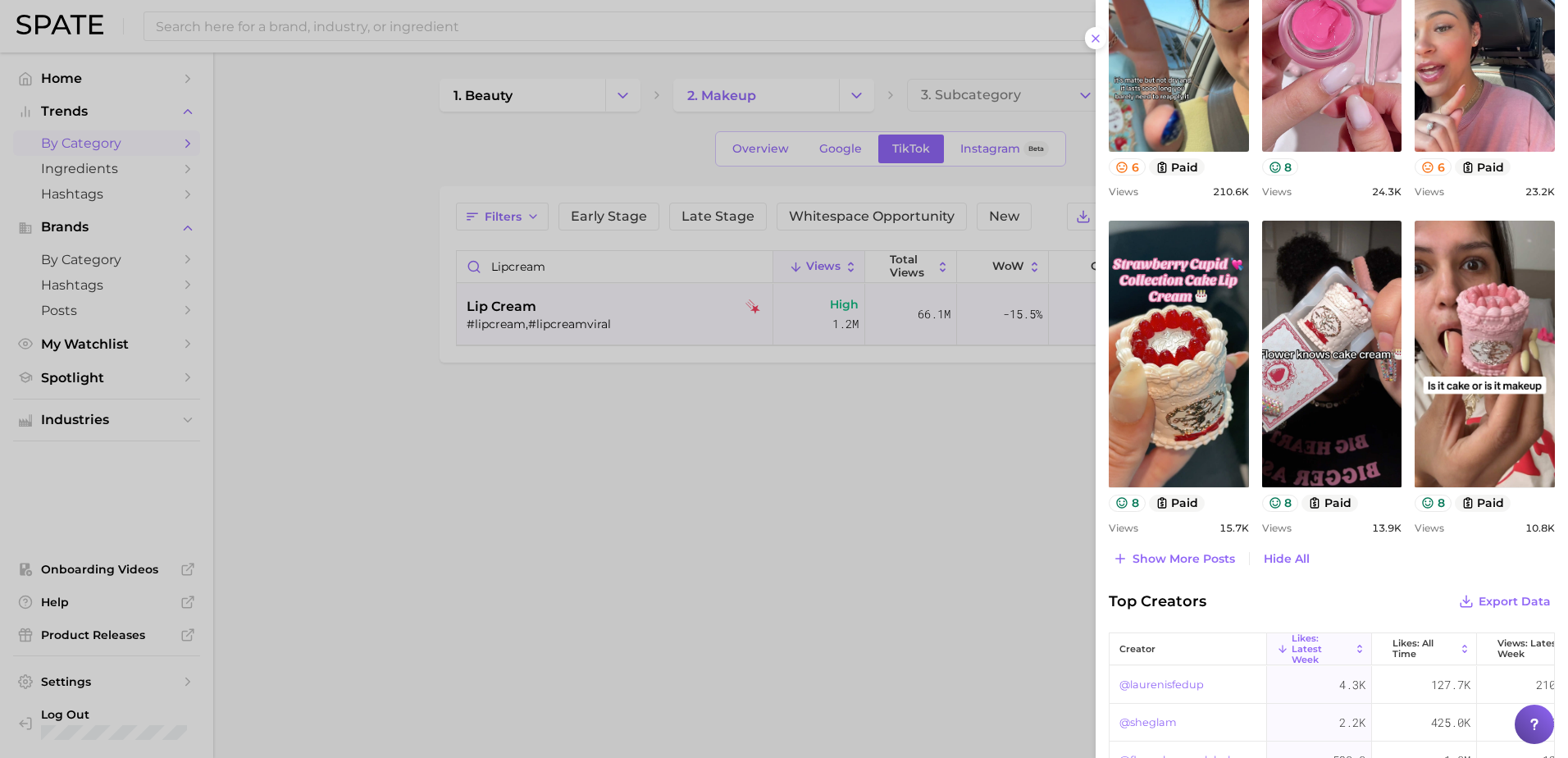
click at [1014, 143] on div at bounding box center [784, 379] width 1568 height 758
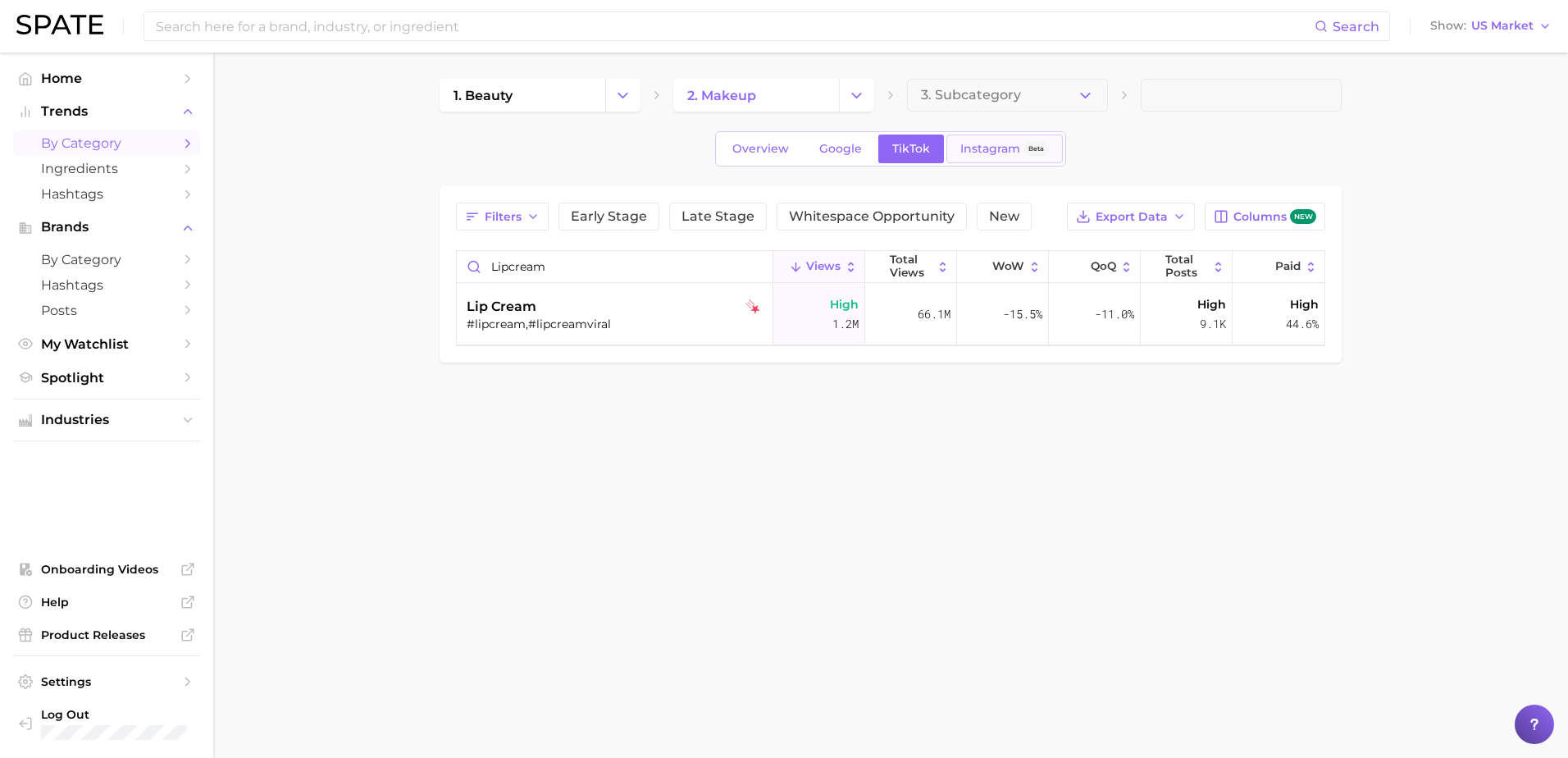
click at [1003, 151] on span "Instagram" at bounding box center [990, 148] width 60 height 14
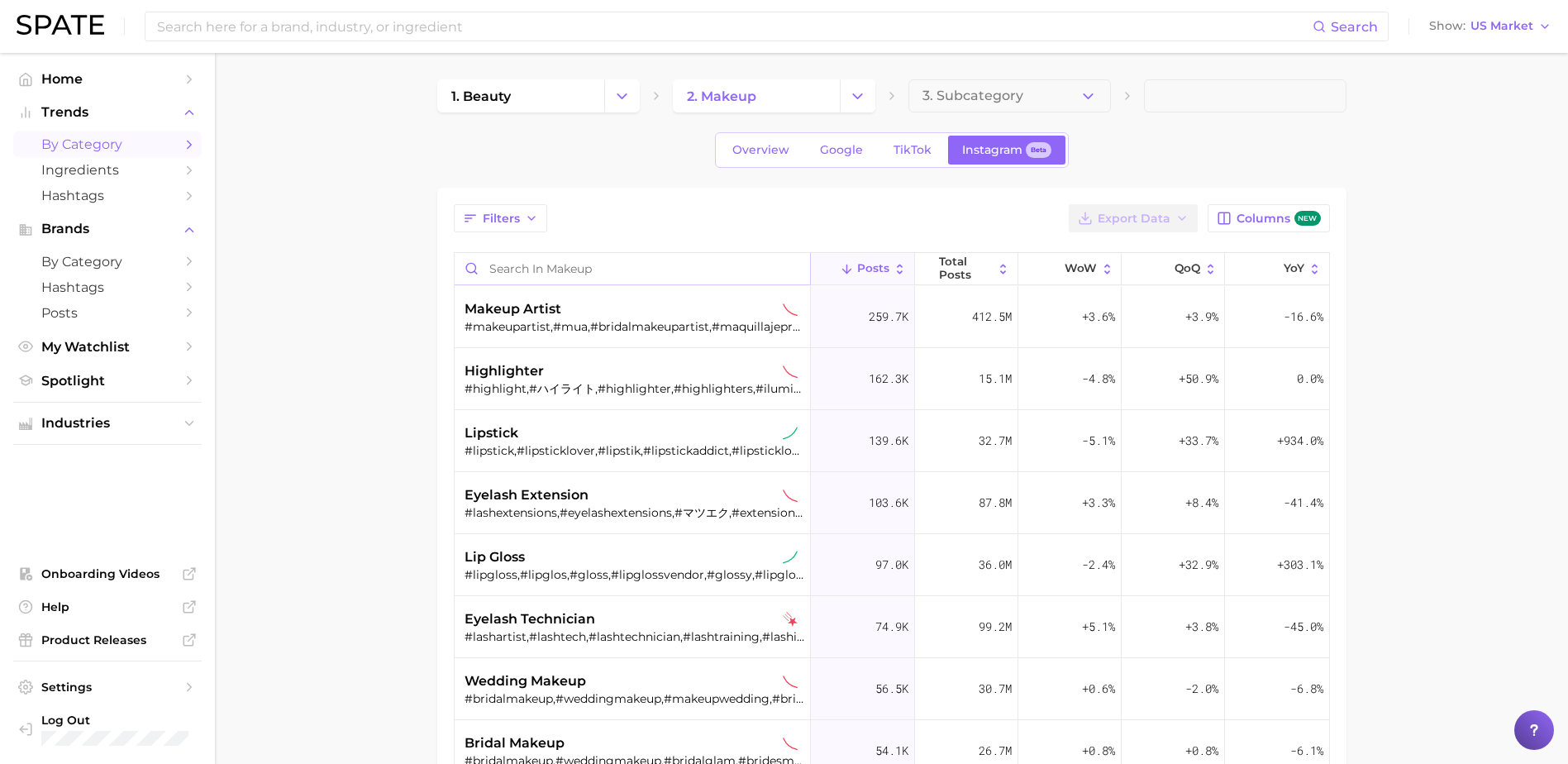
click at [610, 281] on input "Search in makeup" at bounding box center [632, 268] width 357 height 31
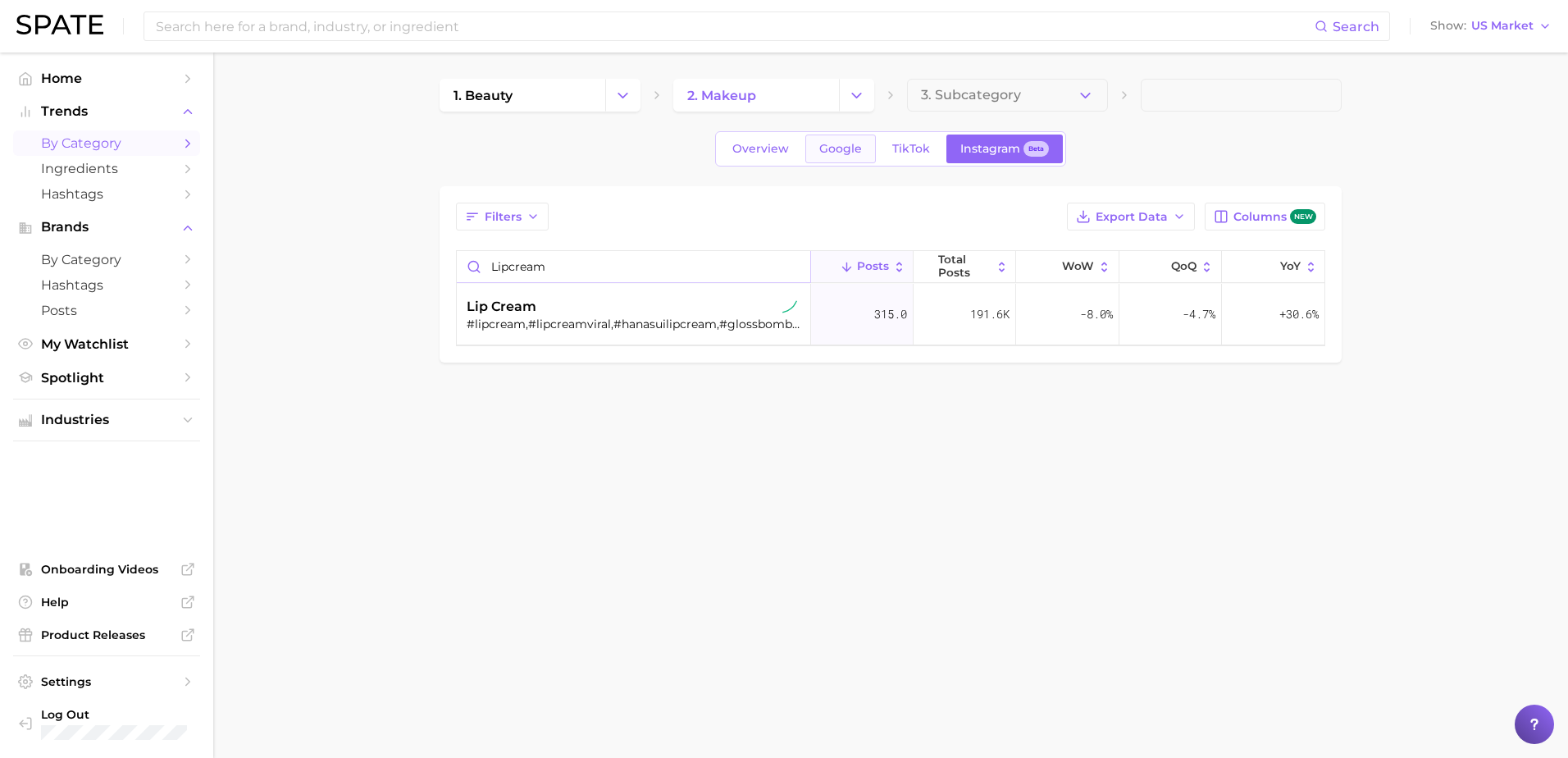
type input "lipcream"
click at [836, 148] on span "Google" at bounding box center [841, 148] width 43 height 14
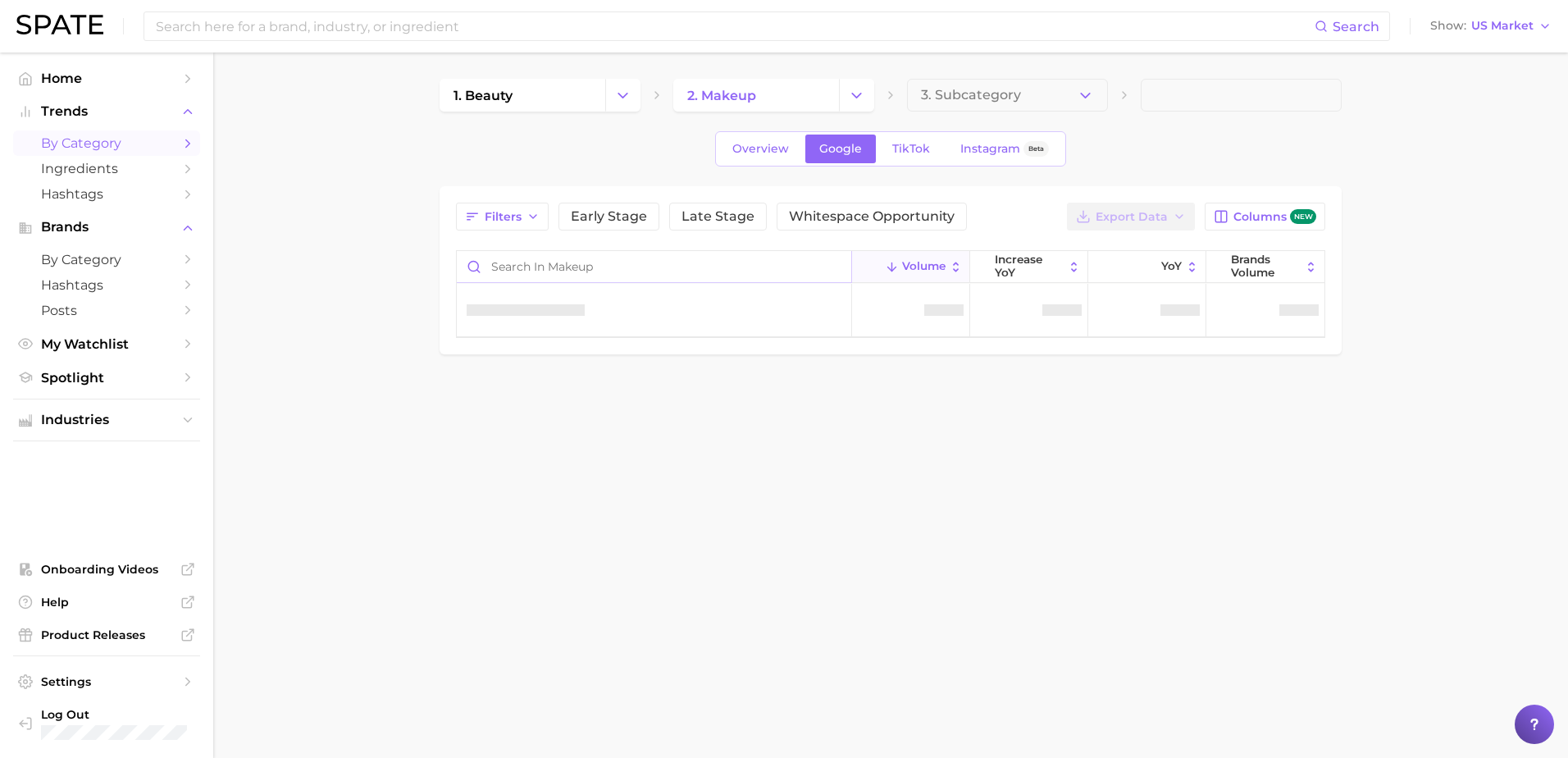
click at [643, 268] on input "Search in makeup" at bounding box center [655, 266] width 395 height 31
type input "lipcream"
click at [602, 327] on div "lip cream" at bounding box center [655, 310] width 396 height 53
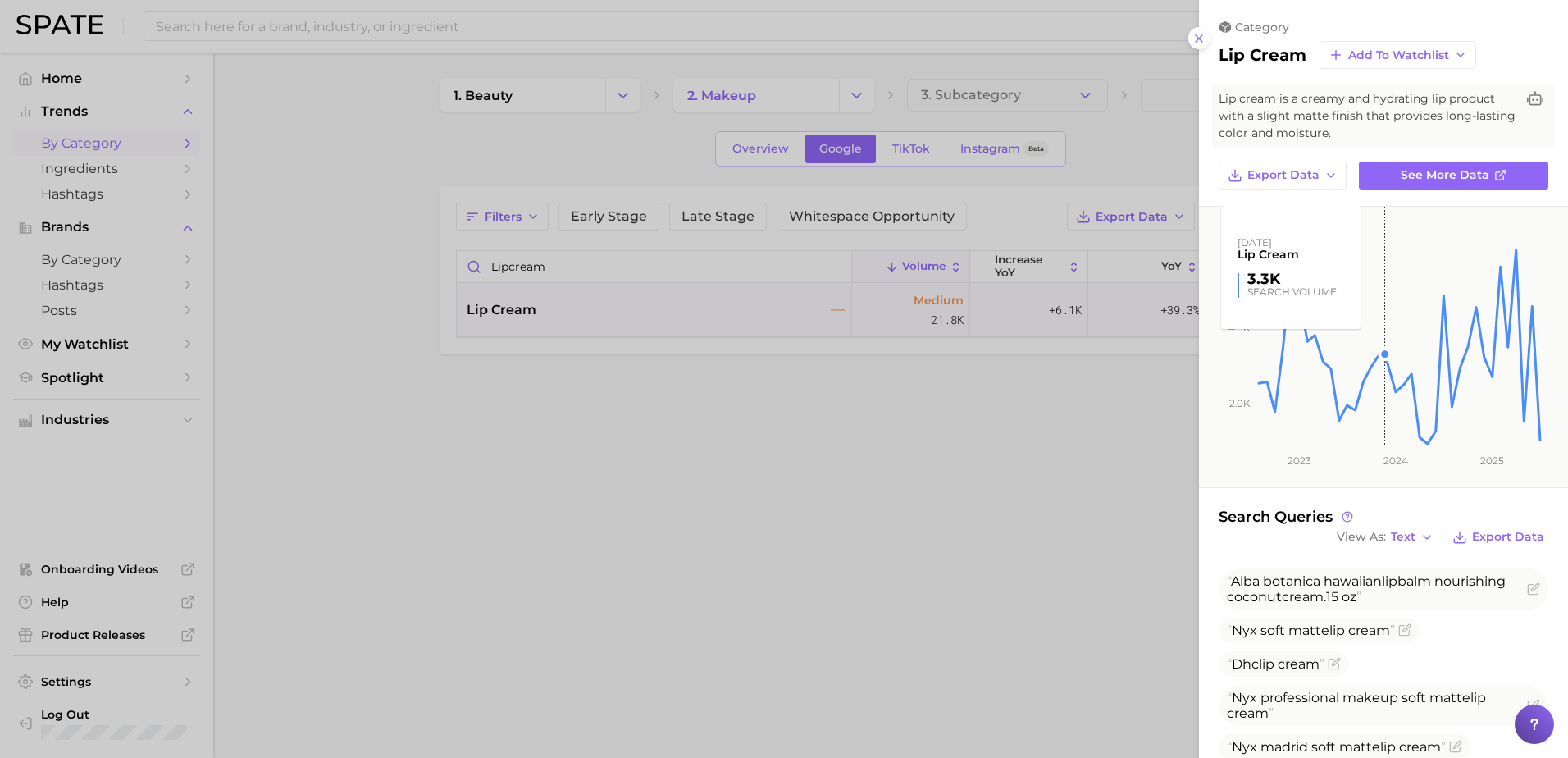
scroll to position [200, 0]
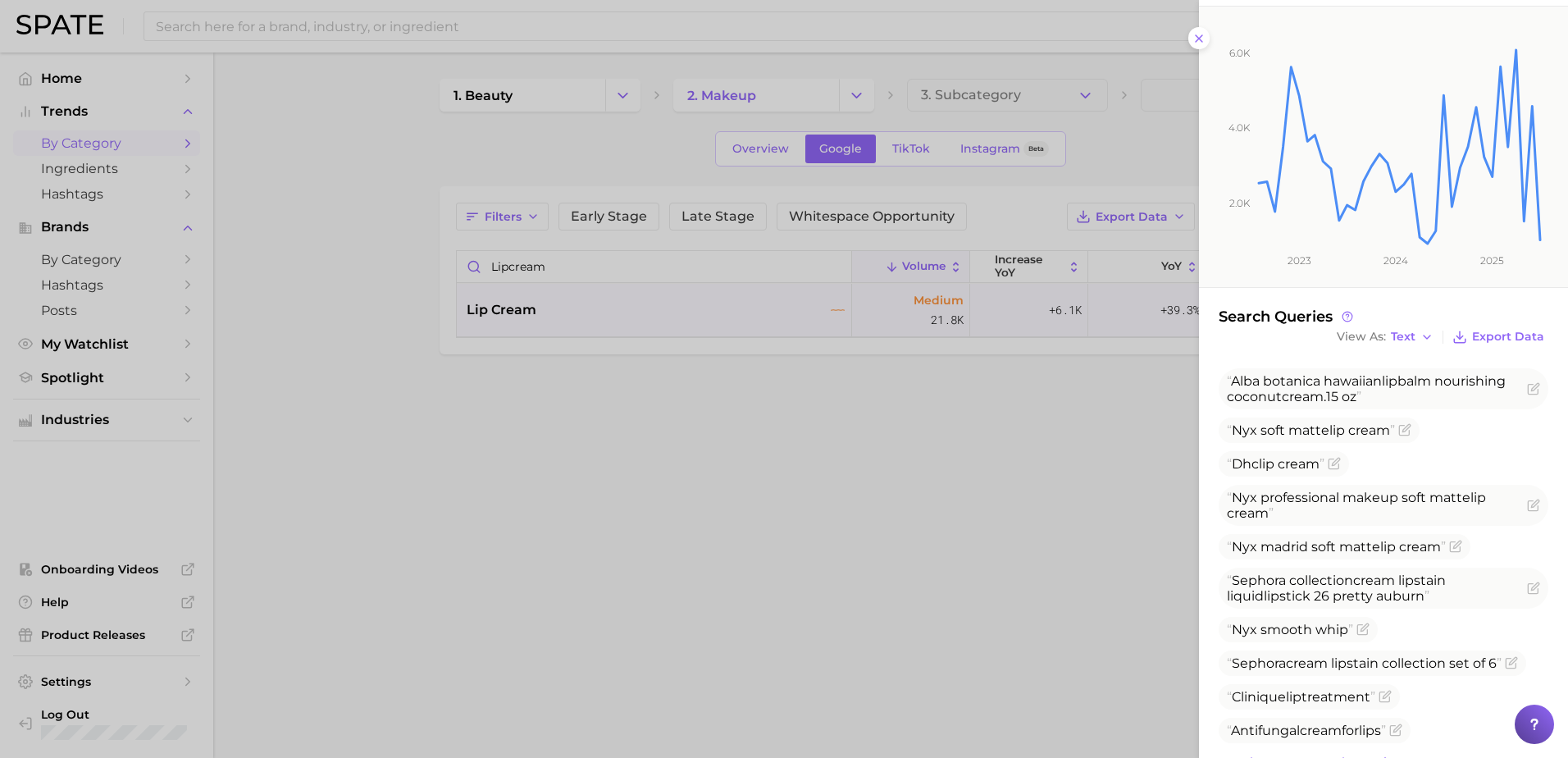
click at [992, 602] on div at bounding box center [784, 379] width 1568 height 758
